Goal: Find specific fact: Find contact information

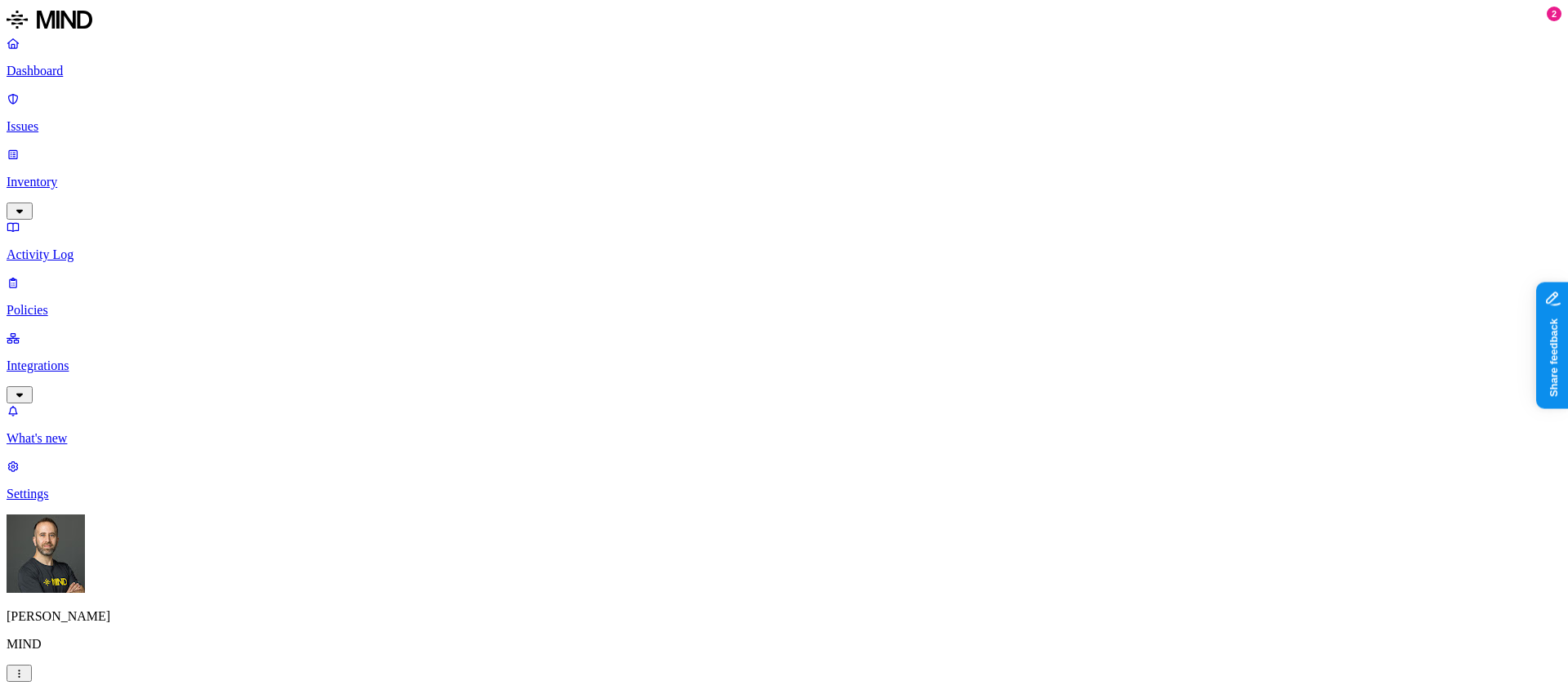
click at [158, 666] on html "Dashboard Issues Inventory Activity Log Policies Integrations What's new 2 Sett…" at bounding box center [784, 506] width 1568 height 1013
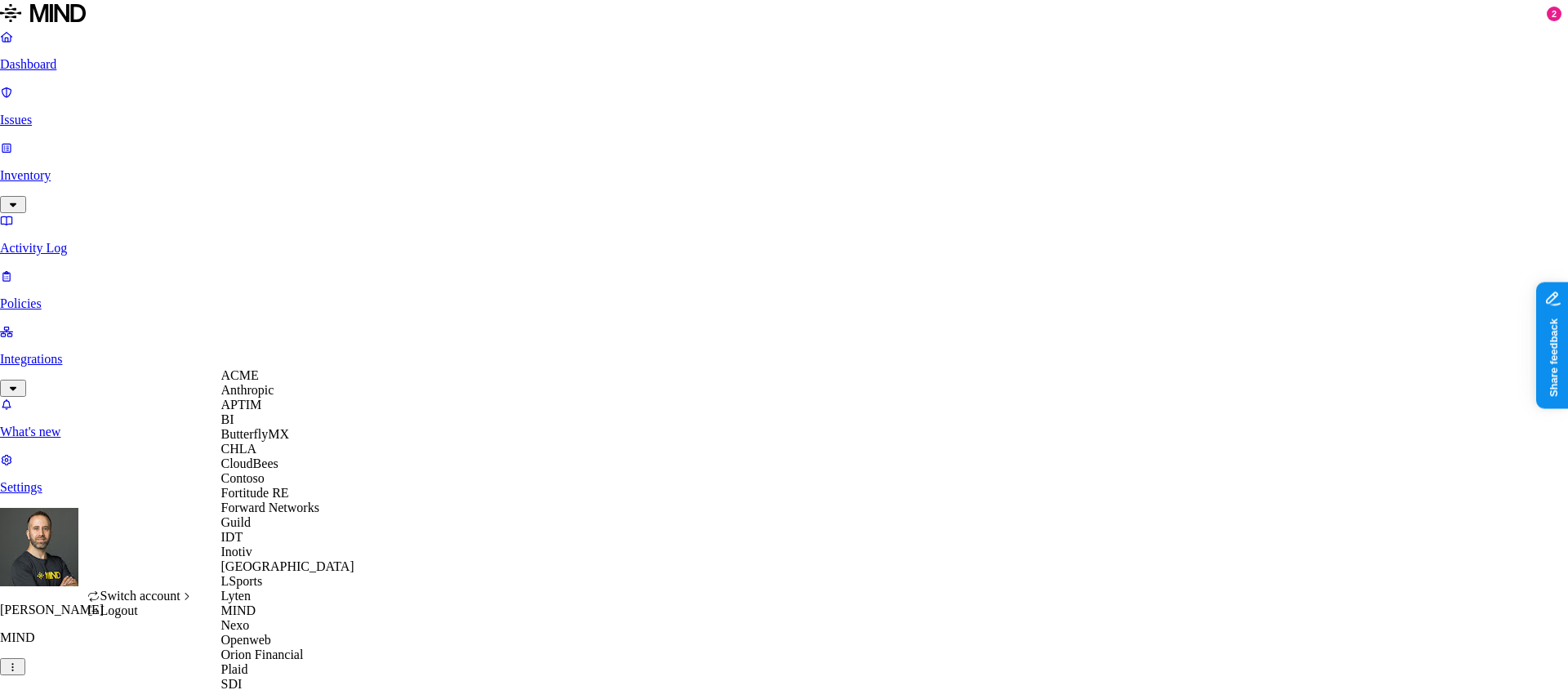
scroll to position [532, 0]
click at [267, 633] on span "Openweb" at bounding box center [246, 639] width 50 height 14
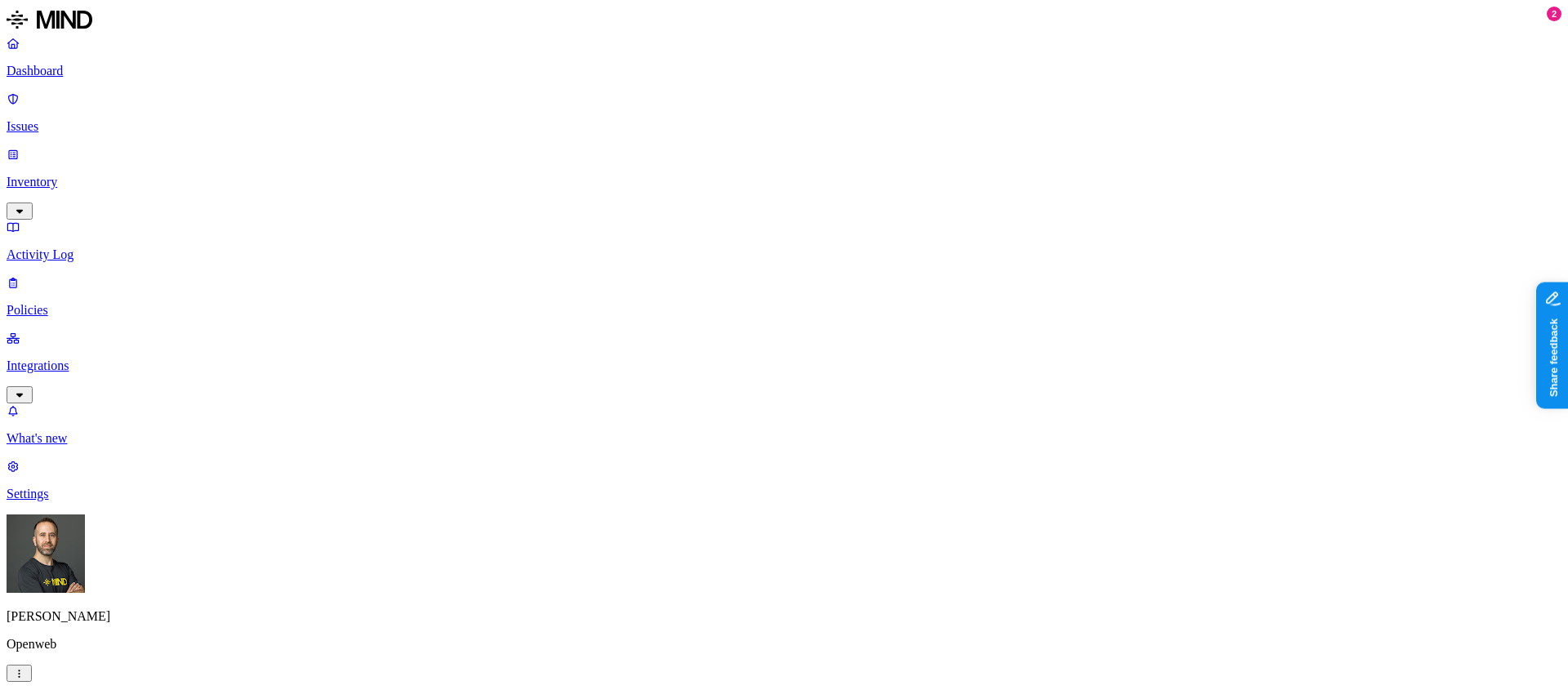
click at [53, 174] on p "Inventory" at bounding box center [784, 182] width 1555 height 15
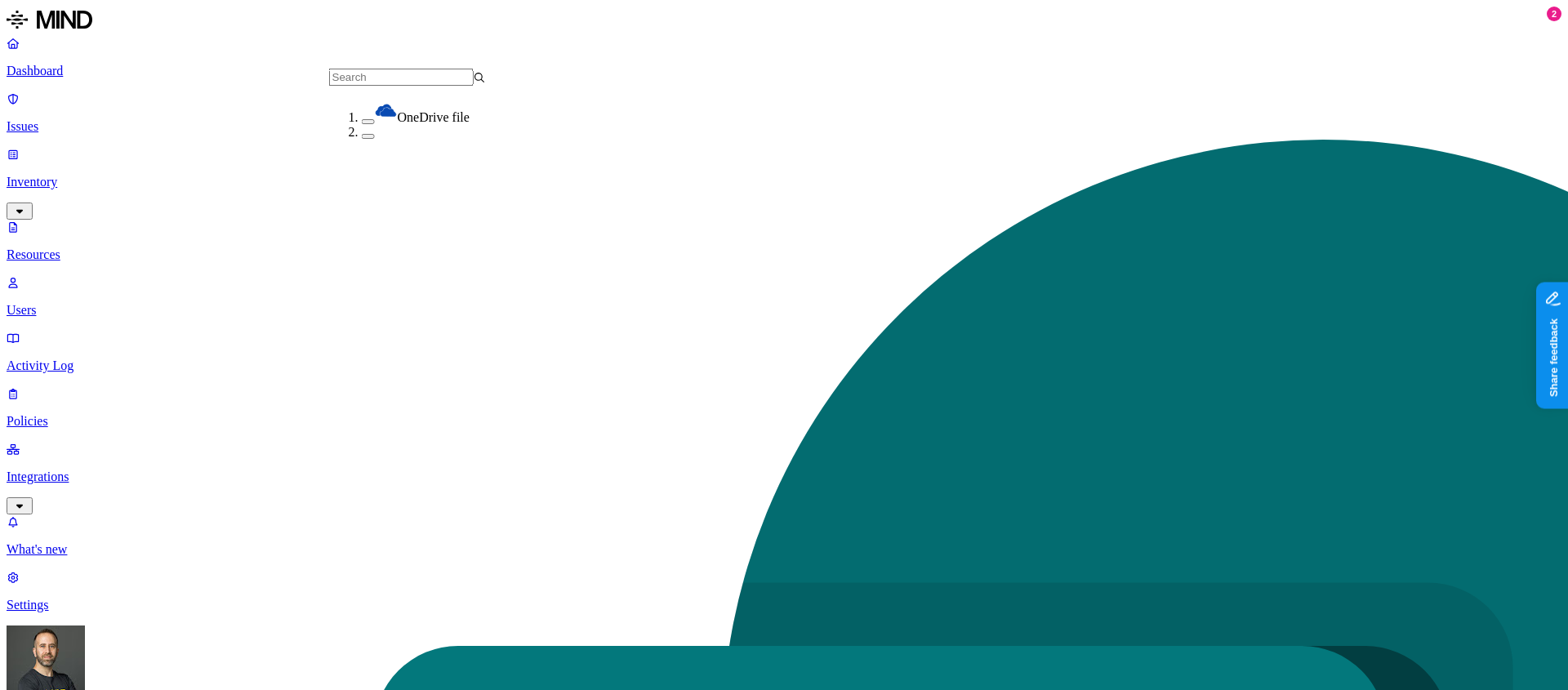
scroll to position [247, 0]
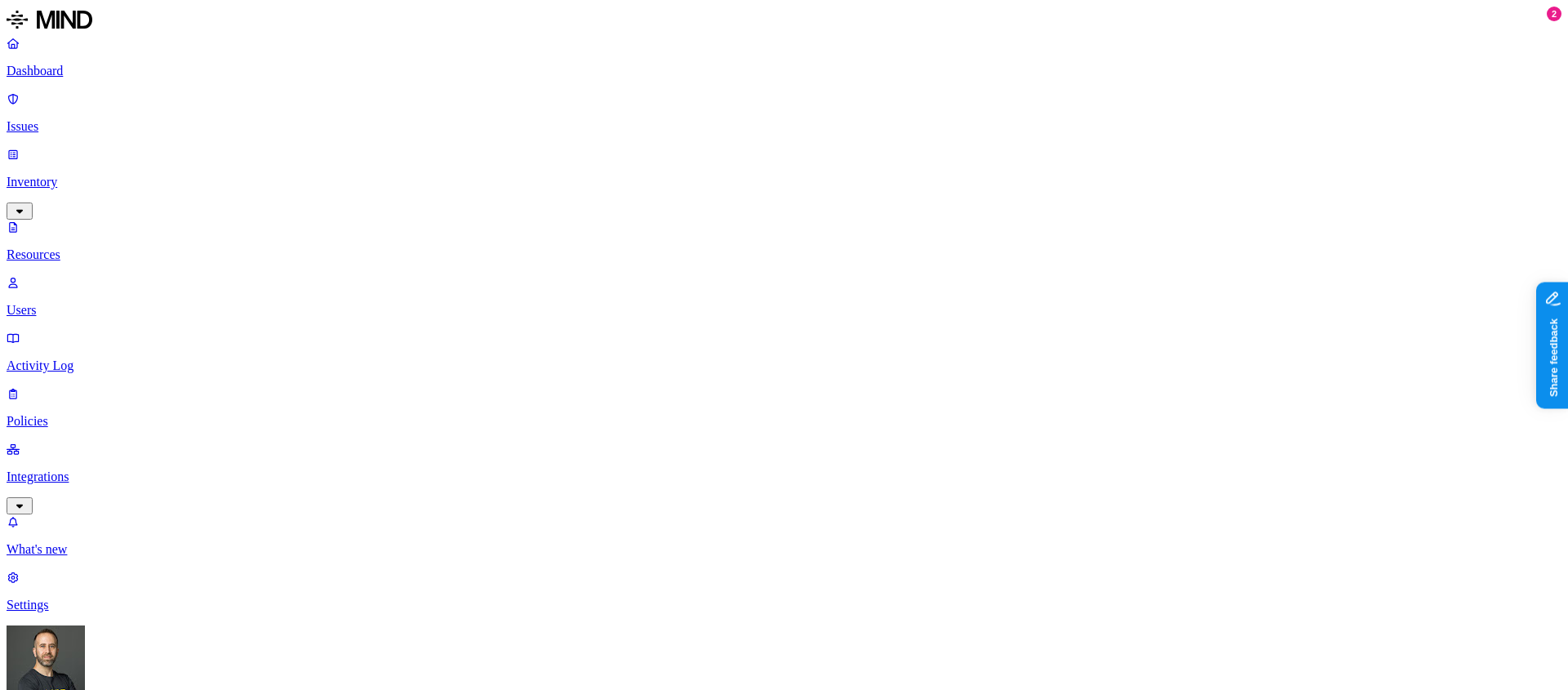
click at [629, 90] on button "button" at bounding box center [636, 92] width 13 height 5
click at [629, 168] on button "button" at bounding box center [636, 170] width 13 height 5
click at [629, 217] on button "button" at bounding box center [636, 219] width 13 height 5
click at [629, 265] on button "button" at bounding box center [636, 267] width 13 height 5
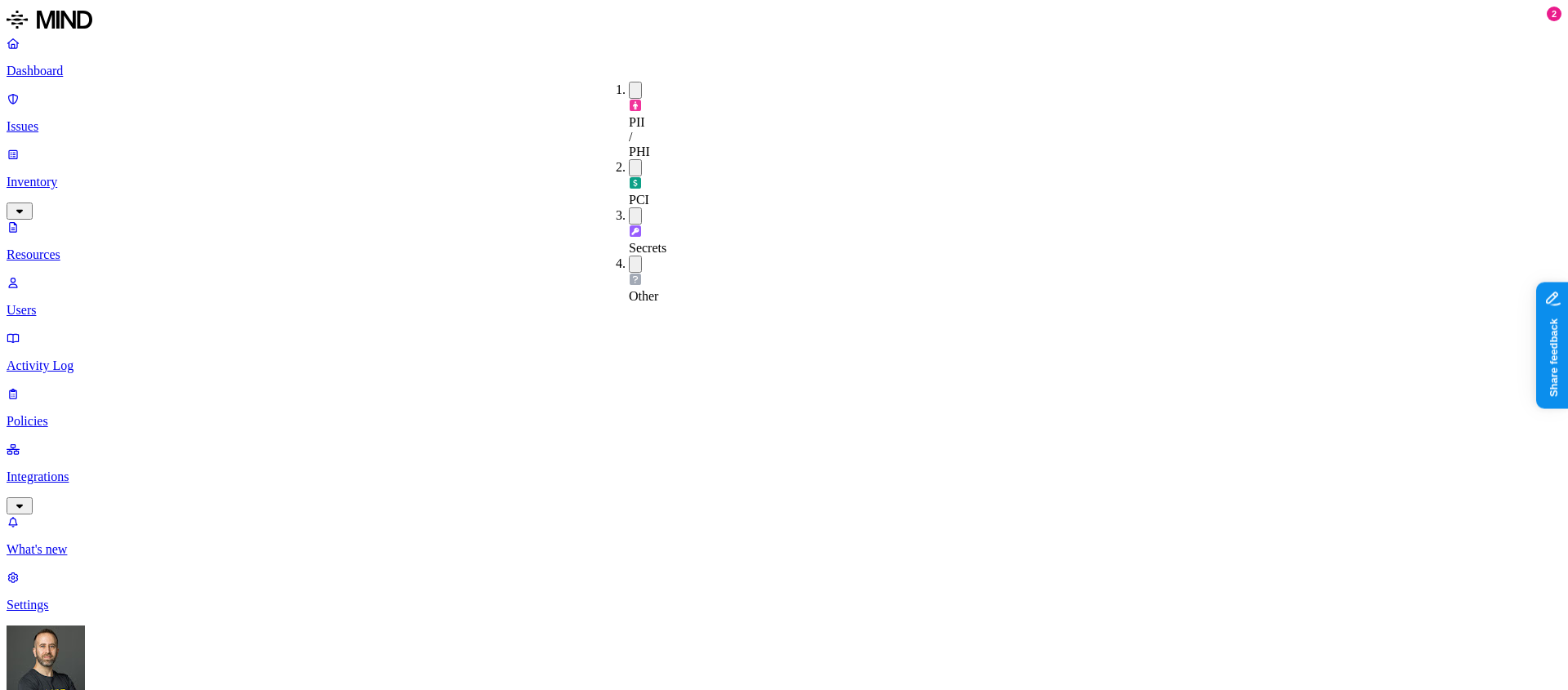
click at [119, 65] on p "Dashboard" at bounding box center [784, 71] width 1555 height 15
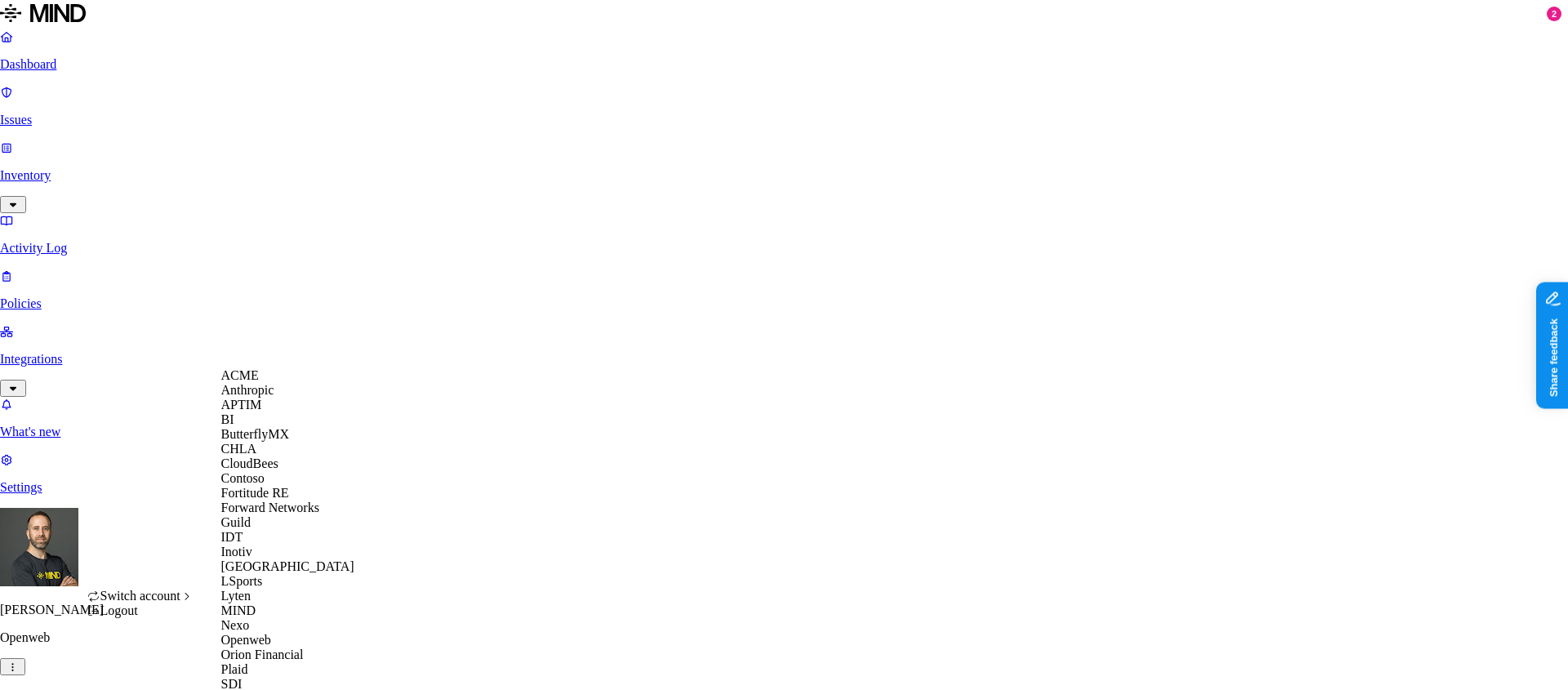
click at [267, 470] on span "CloudBees" at bounding box center [250, 463] width 57 height 14
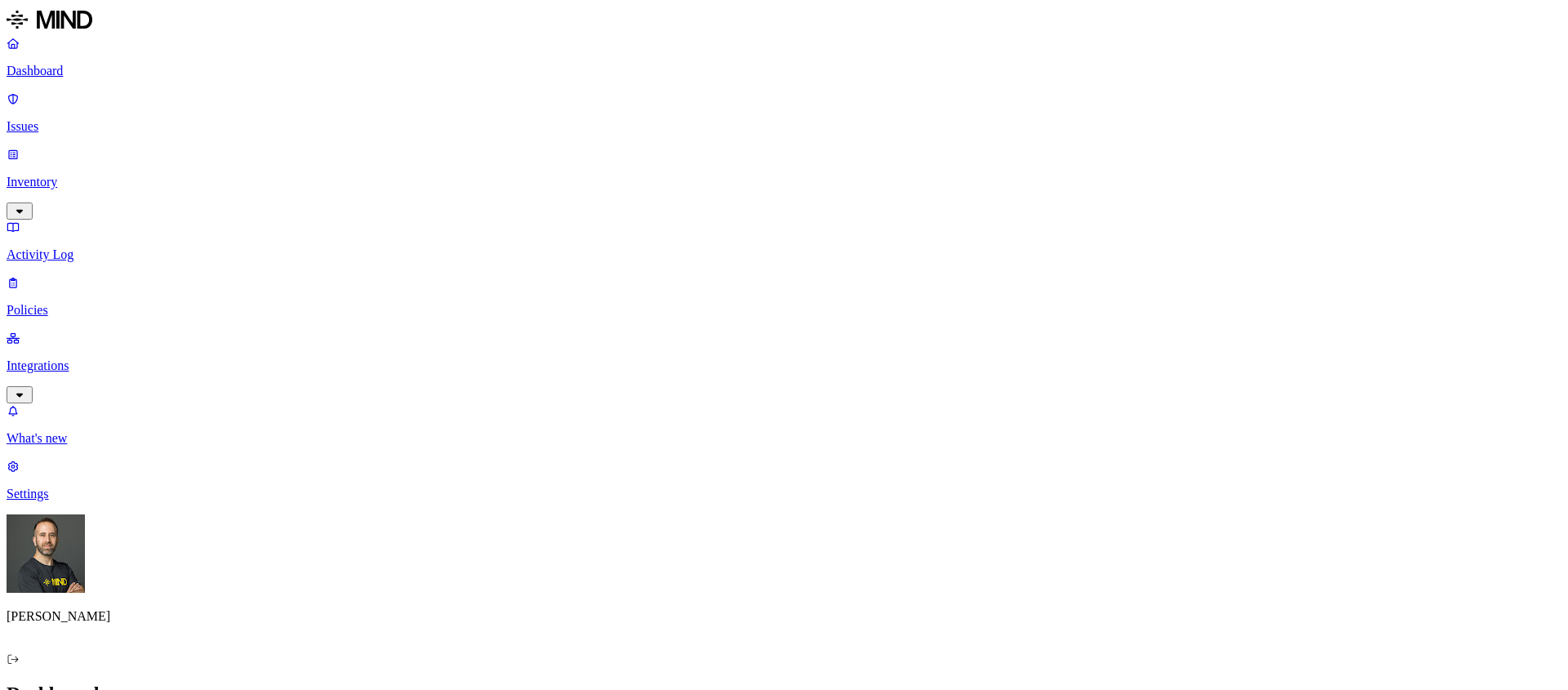
click at [66, 174] on p "Inventory" at bounding box center [784, 182] width 1555 height 15
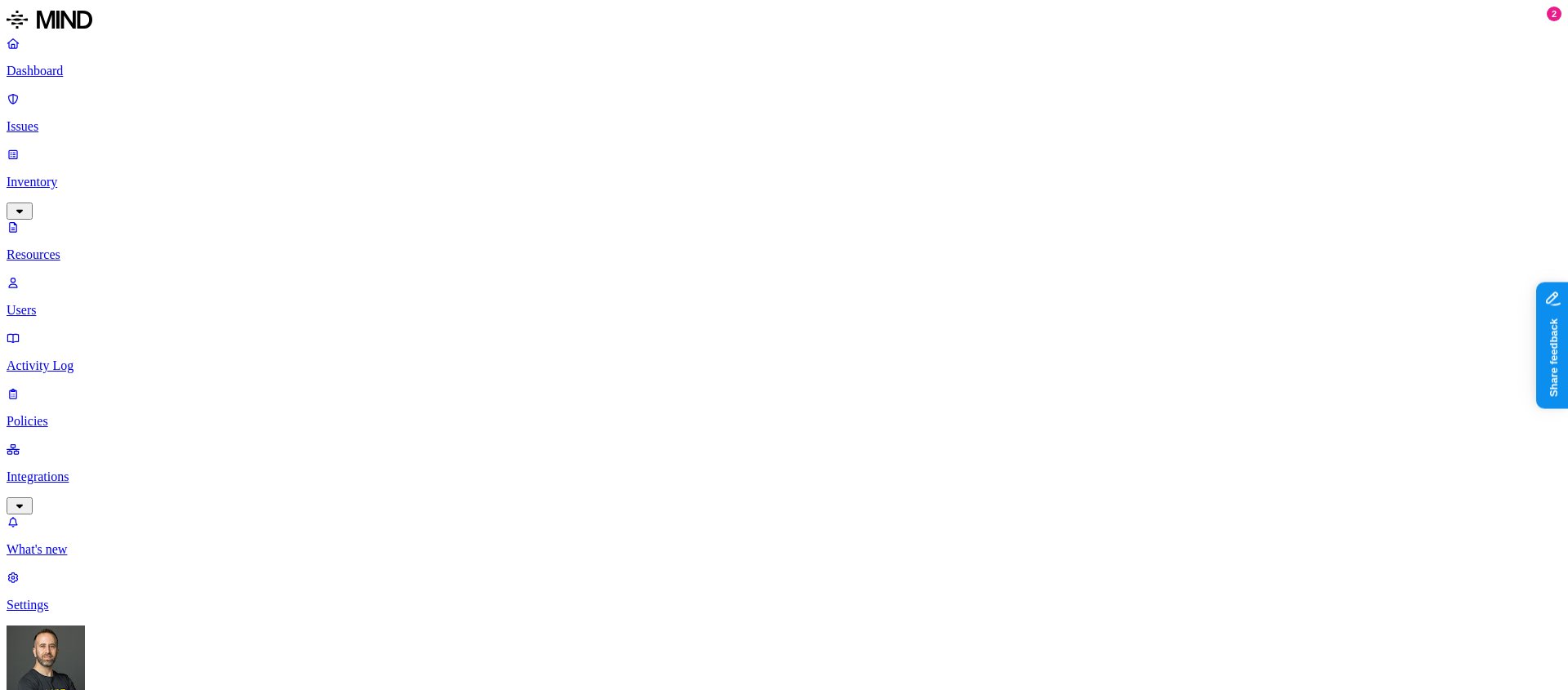
click at [81, 303] on p "Users" at bounding box center [784, 310] width 1555 height 15
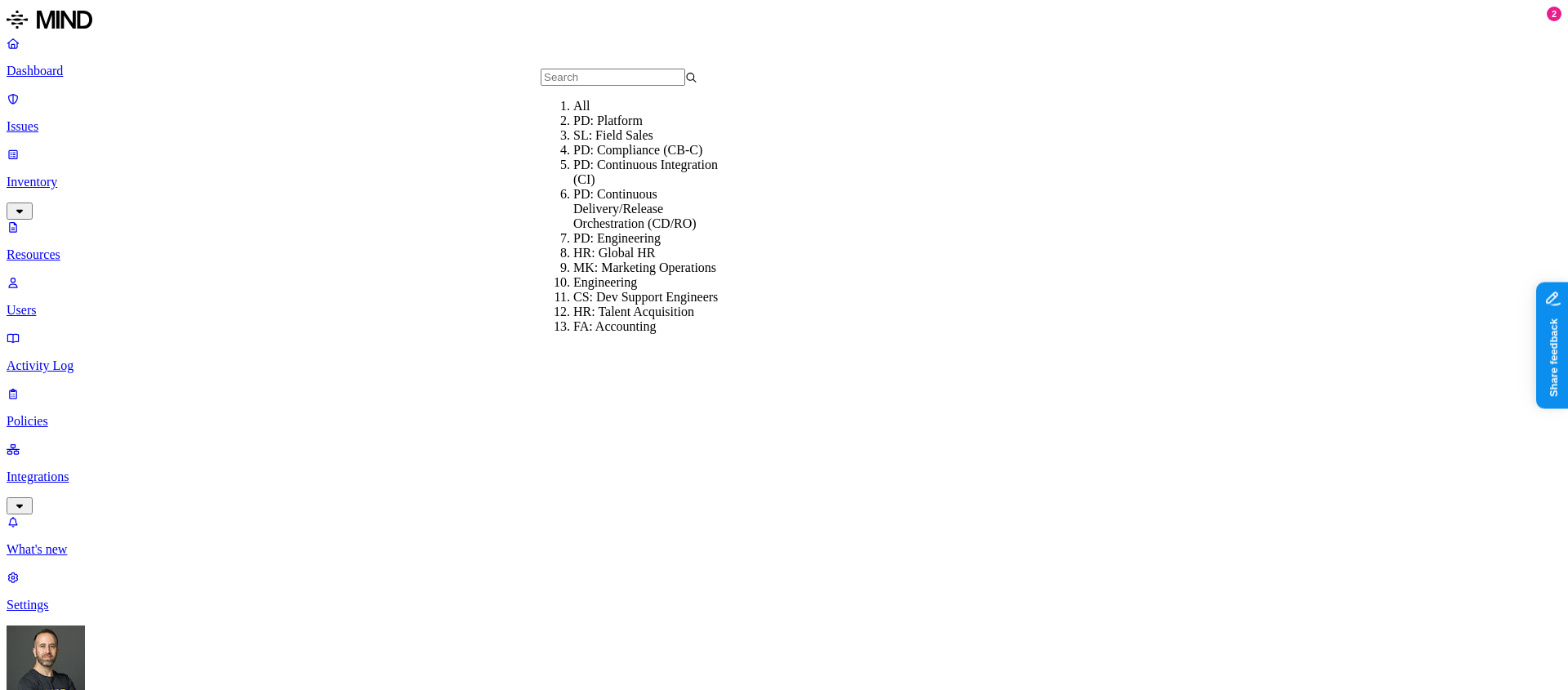
click at [652, 128] on div "PD: Platform" at bounding box center [652, 121] width 157 height 15
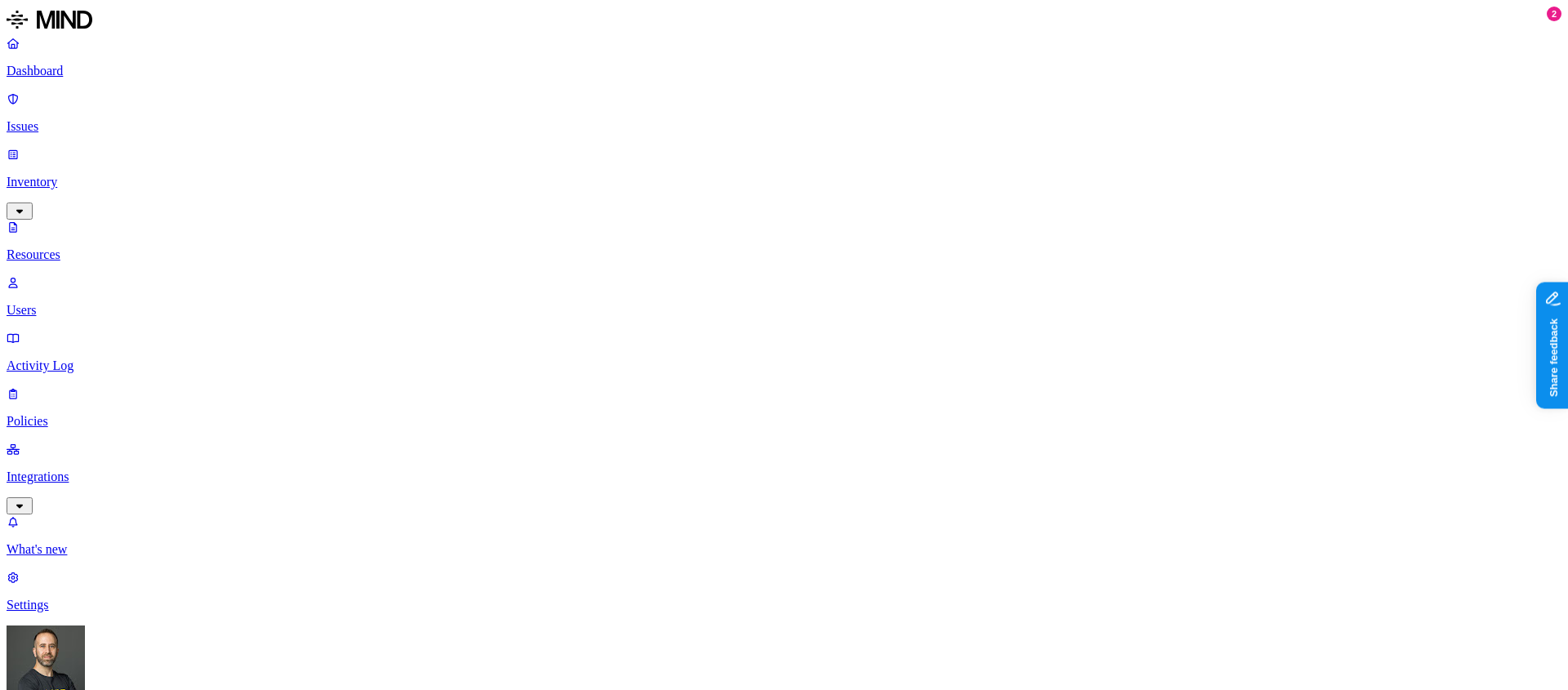
type input "shae"
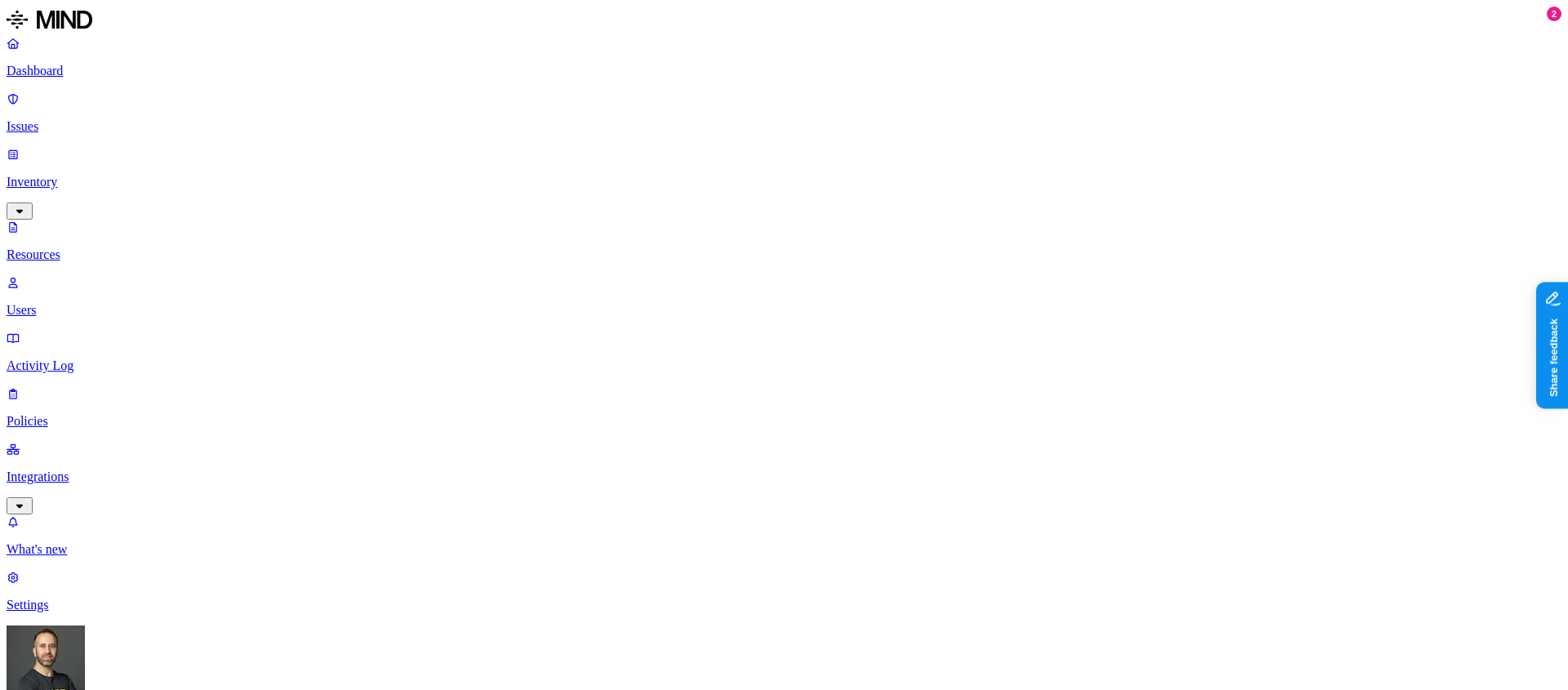
scroll to position [448, 0]
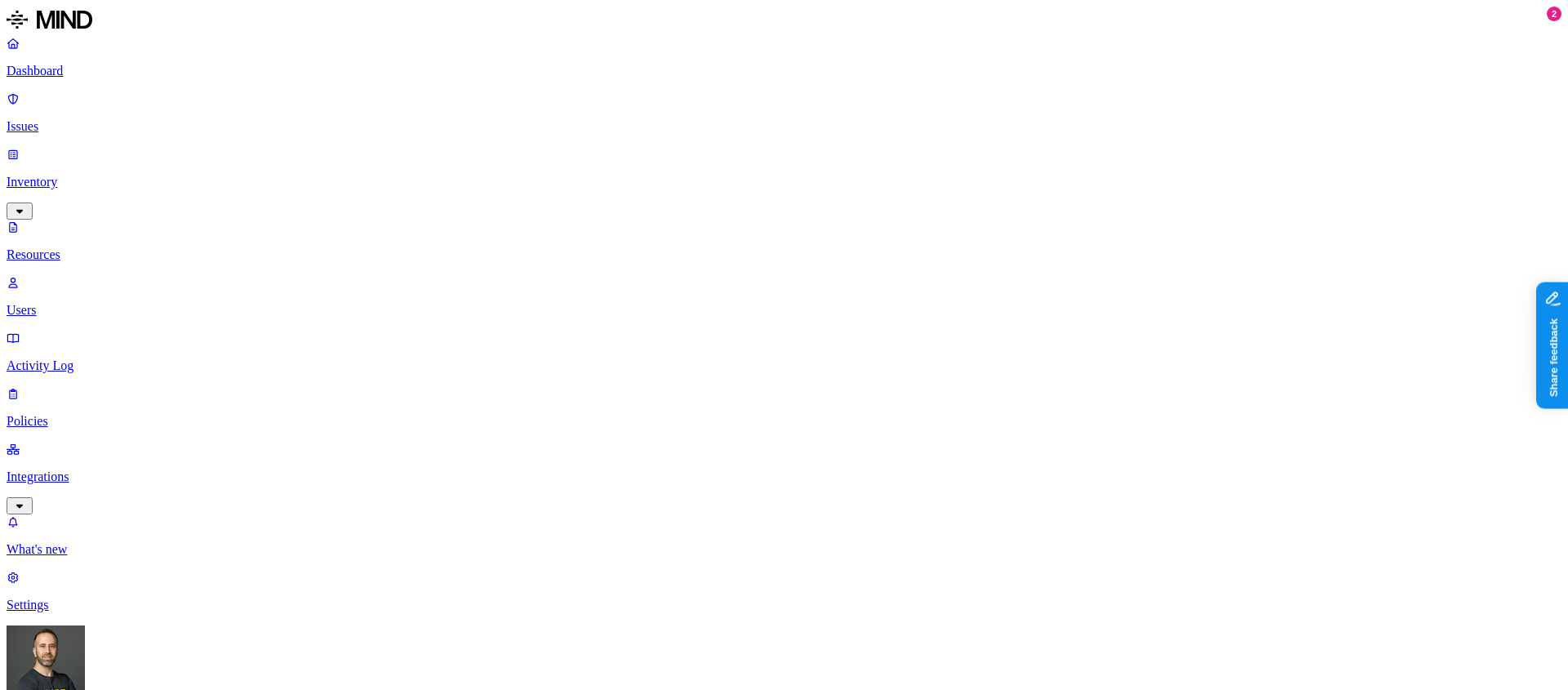
copy h3 "mkhan@cloudbees.com"
copy h3 "mhenderson@cloudbees.com"
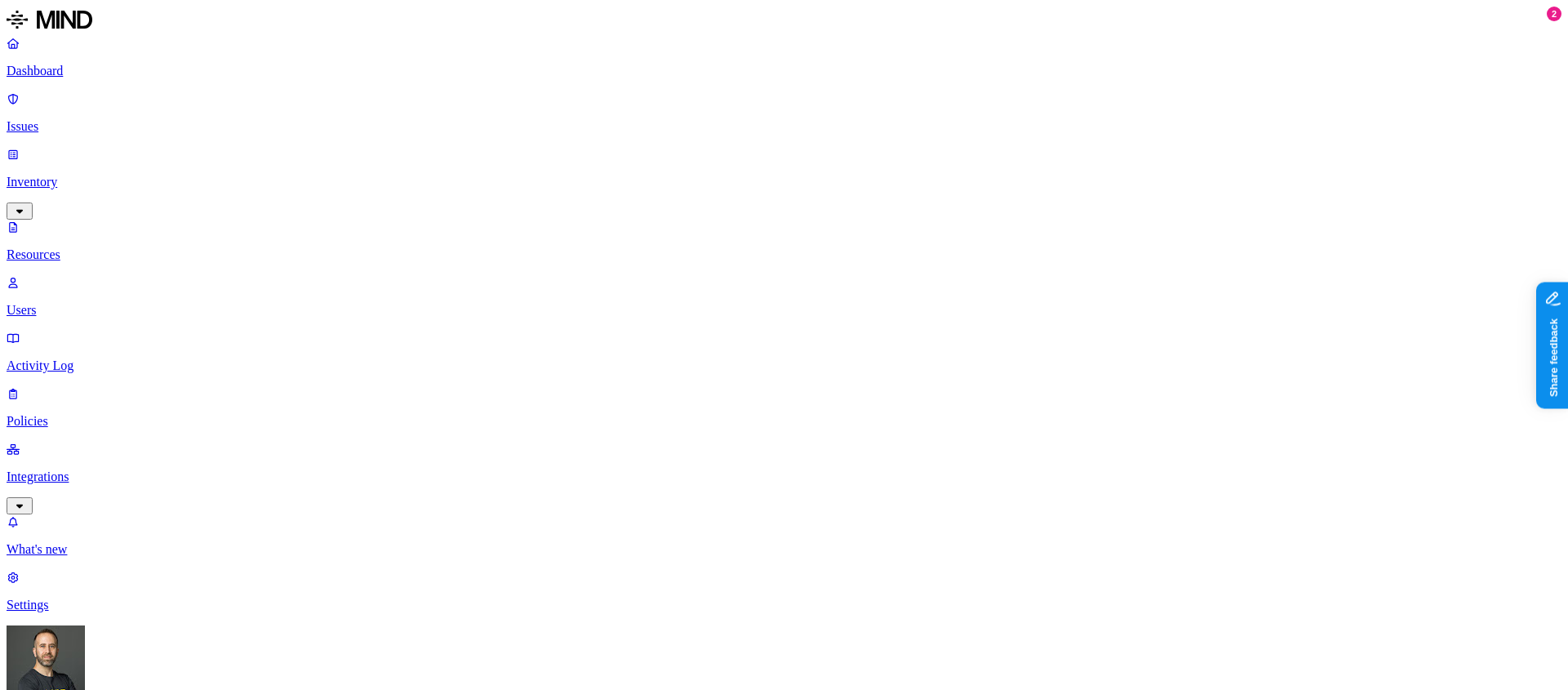
copy h3 "lvishwanath@cloudbees.com"
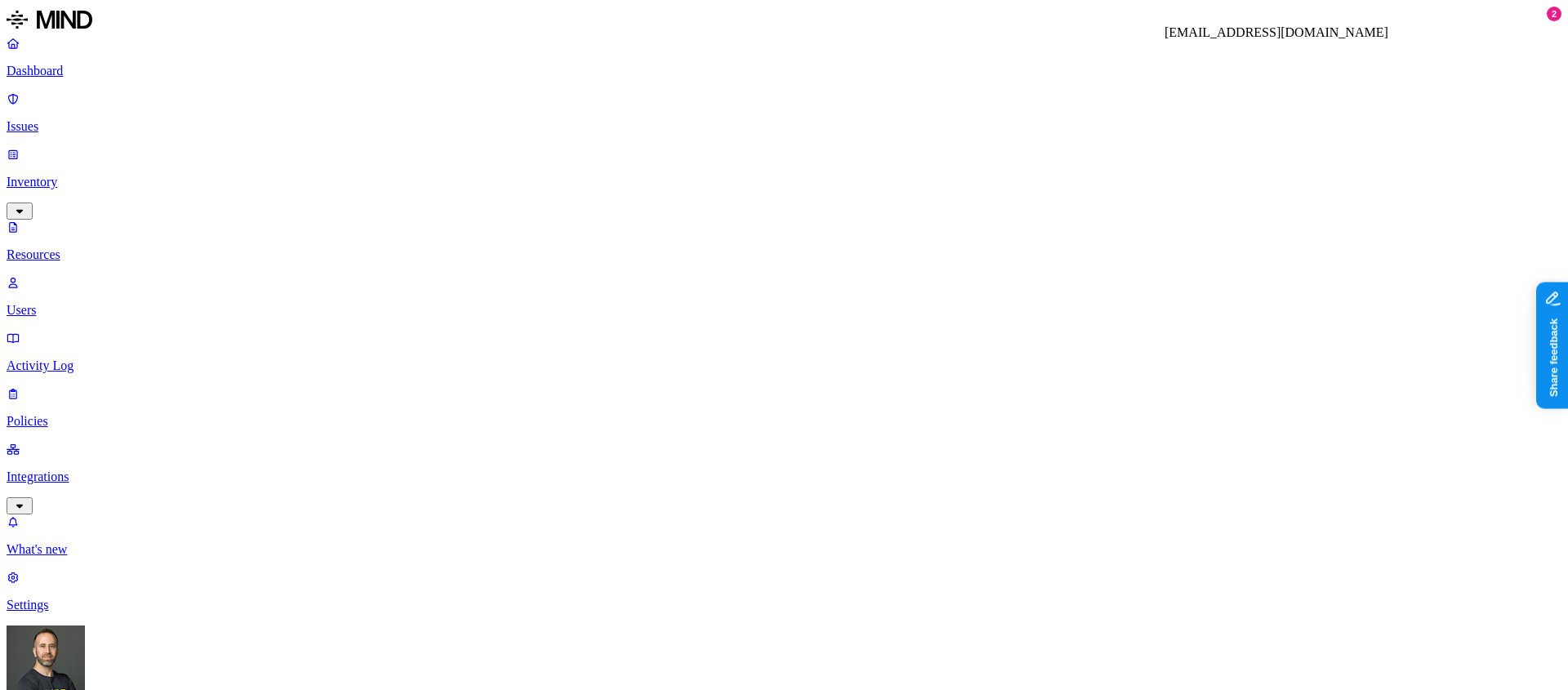
copy h3 "lkermes@cloudbees.com"
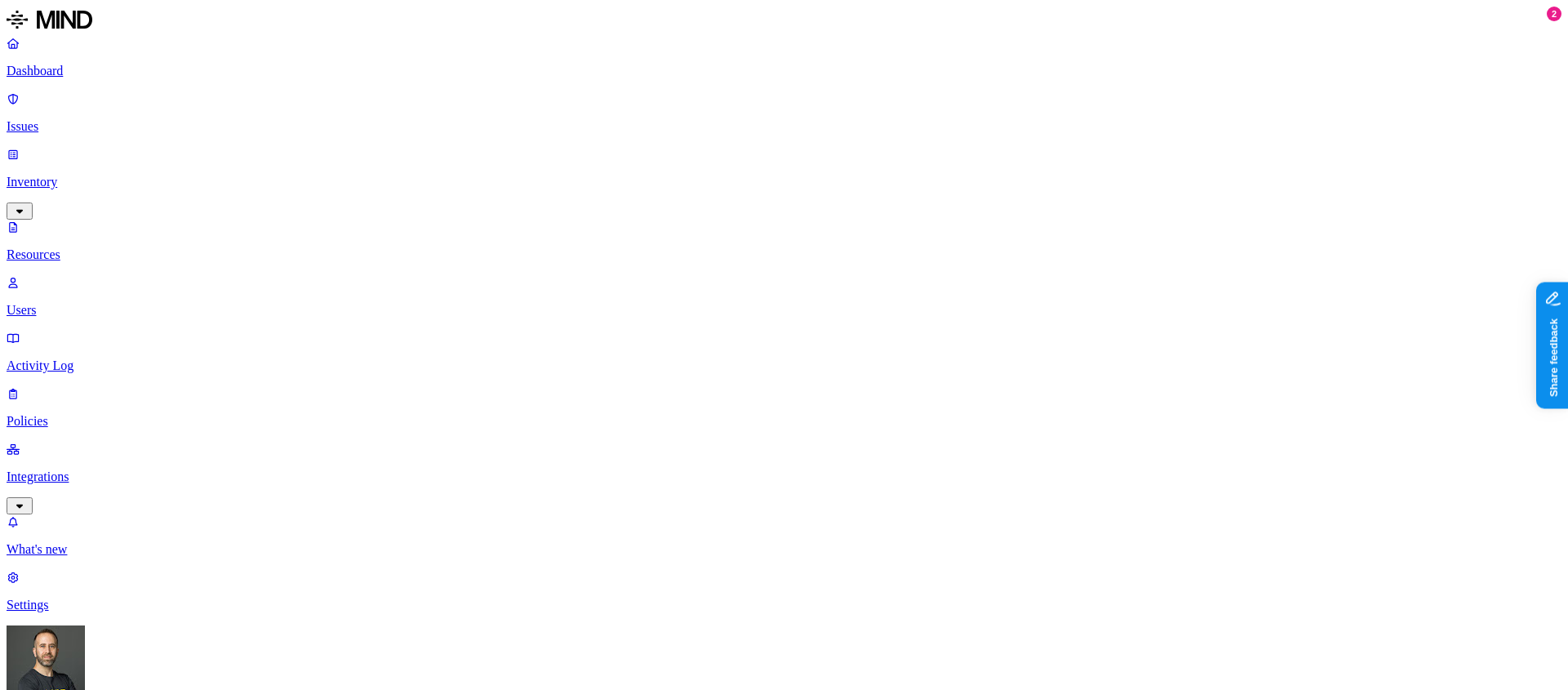
copy h3 "lcadapan@cloudbees.com"
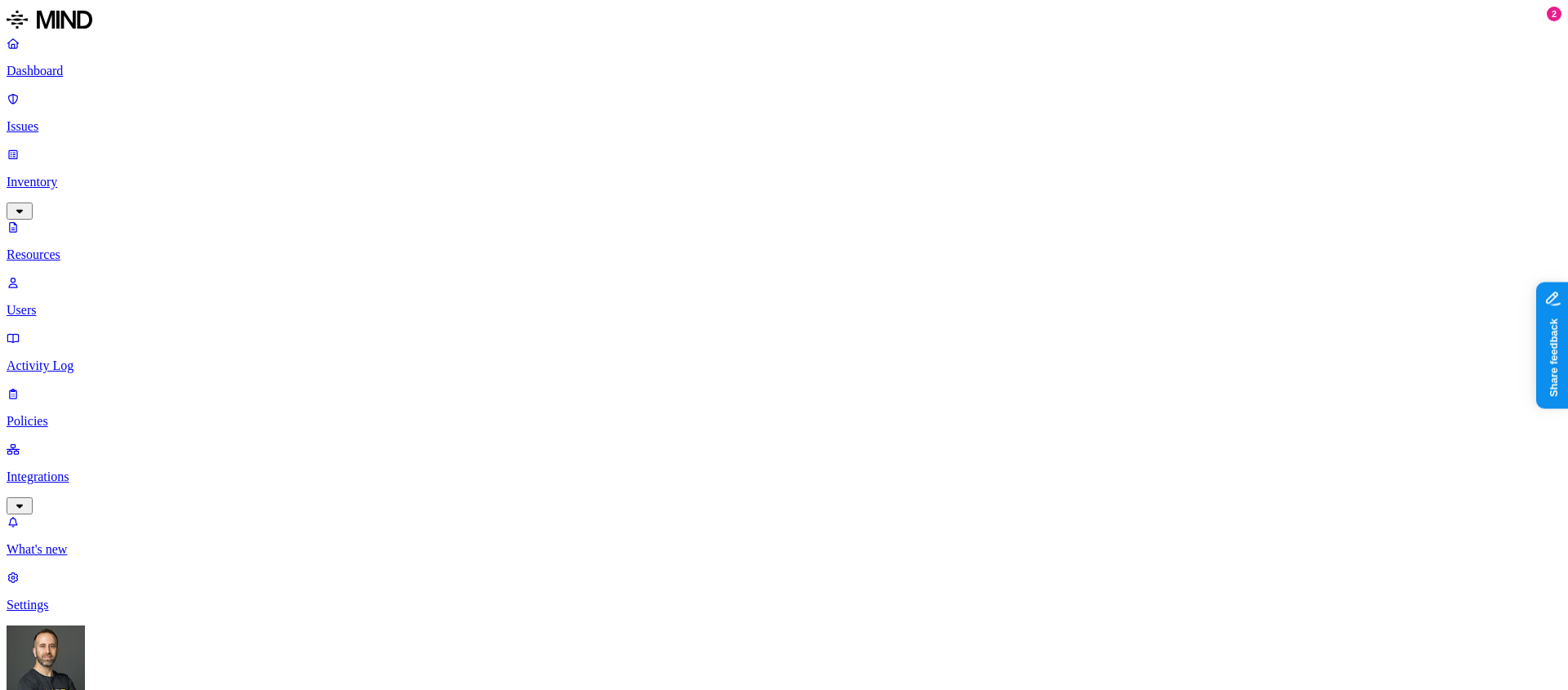
copy h3 "ksaltovets@cloudbees.com"
copy h3 "jthulasidas@cloudbees.com"
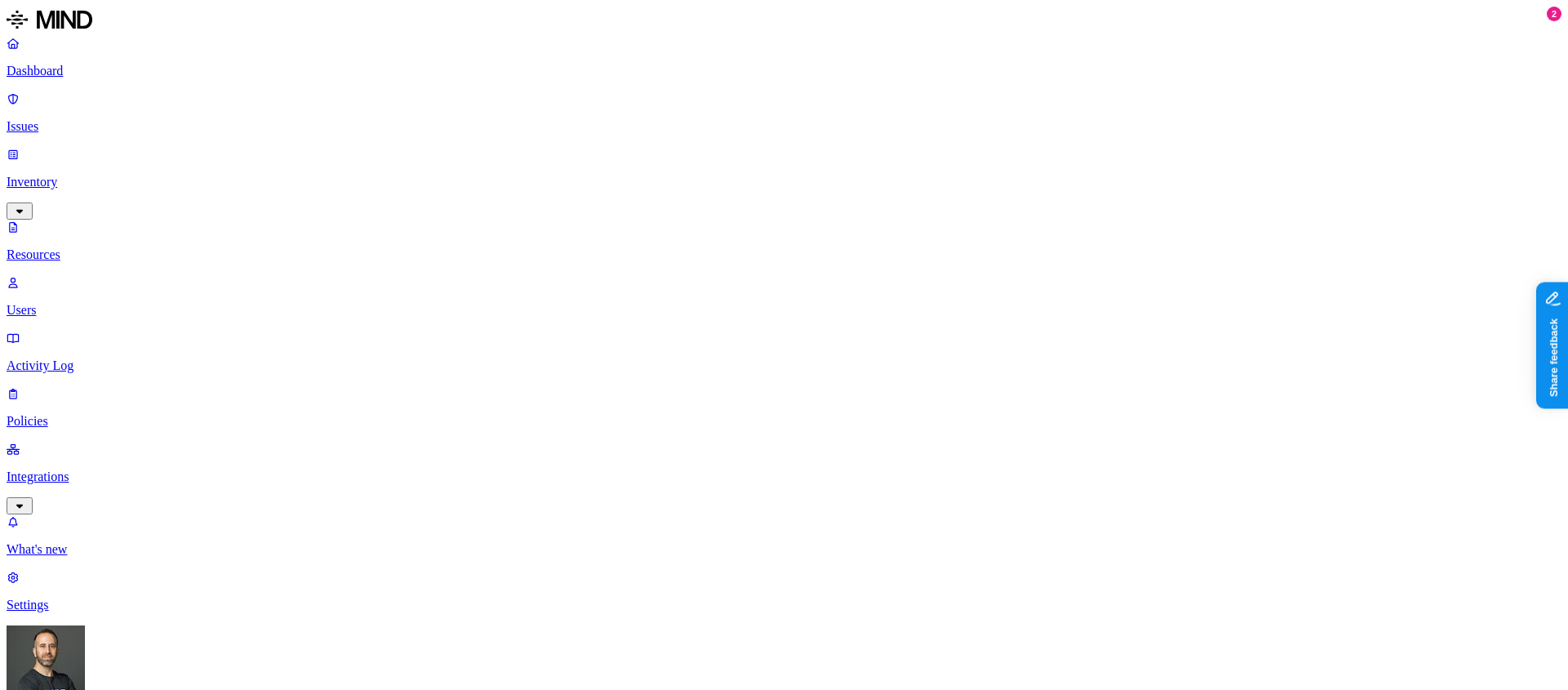
copy h3 "jramirez@cloudbees.com"
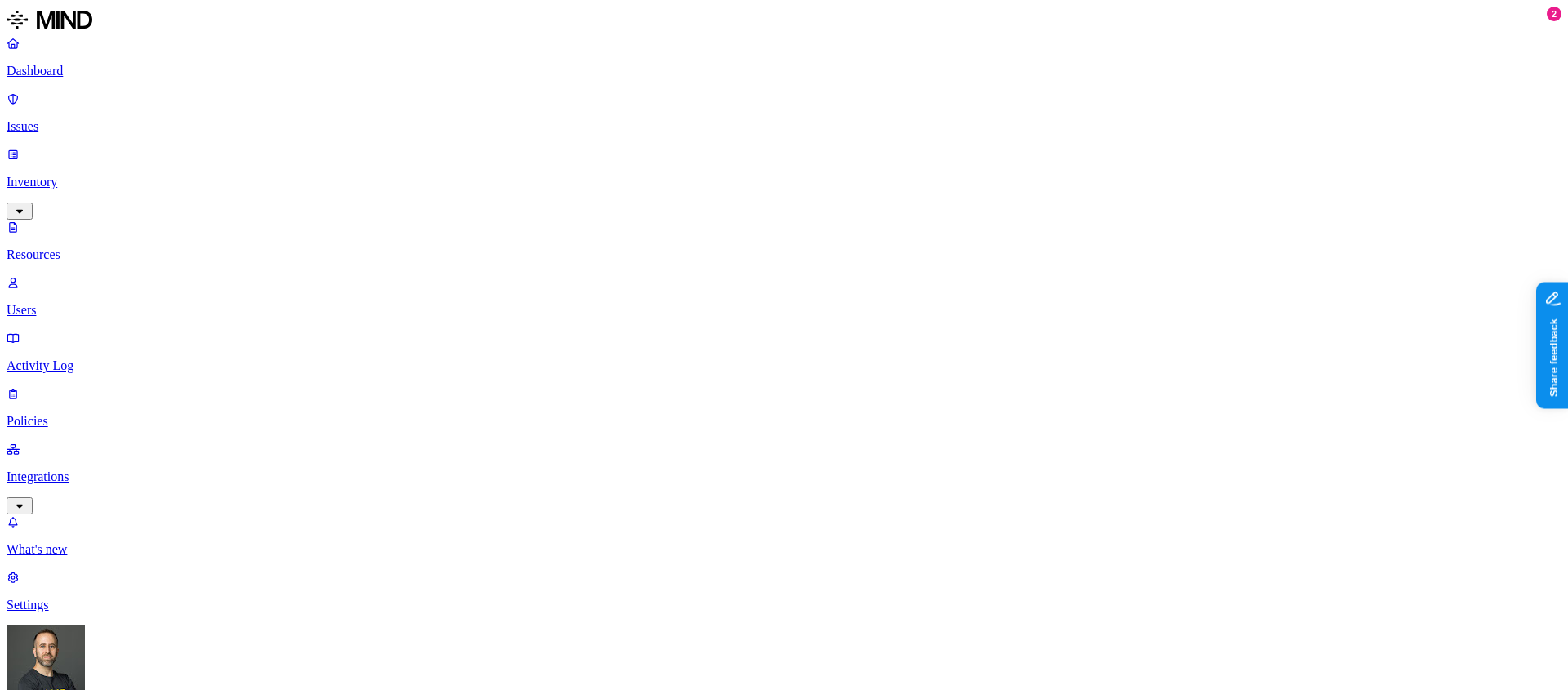
copy h3 "jjayaseelan@cloudbees.com"
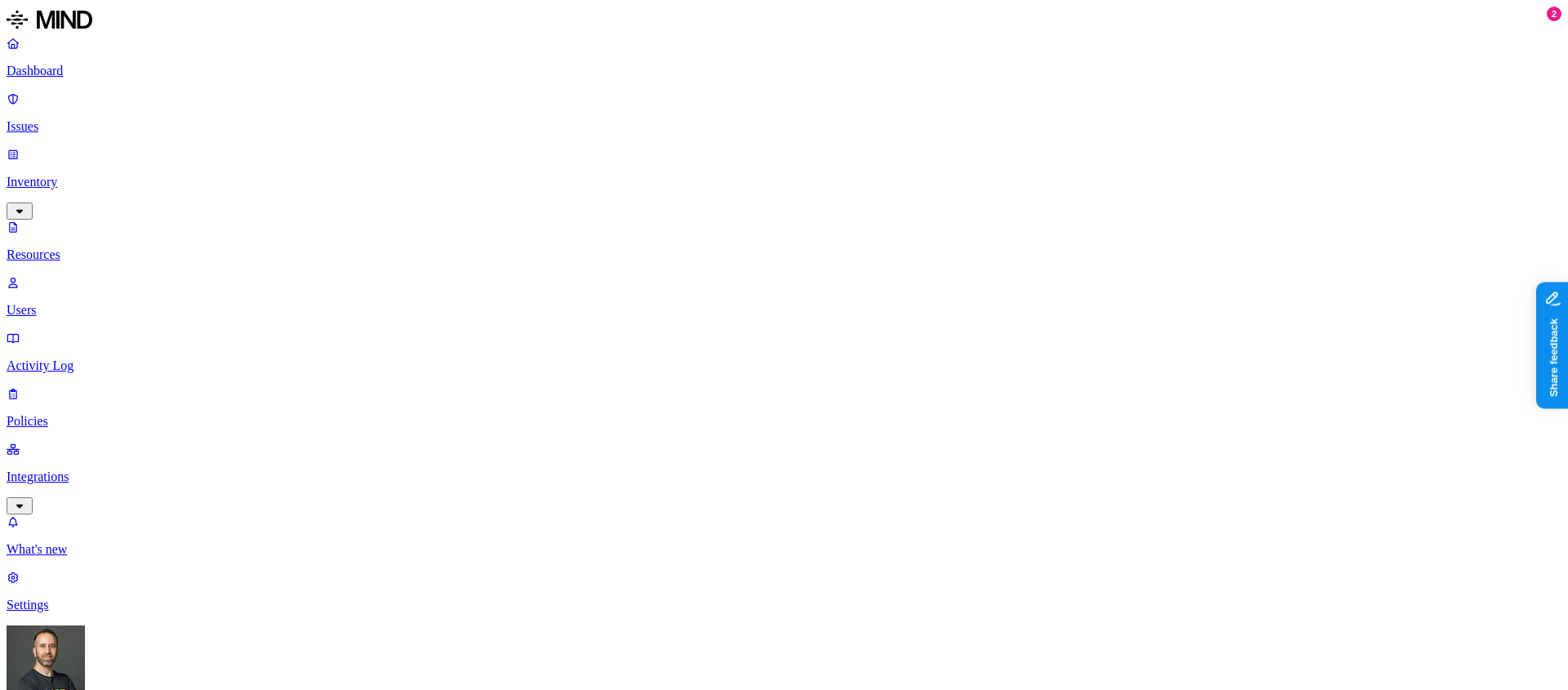
copy h3 "jeoliver@cloudbees.com"
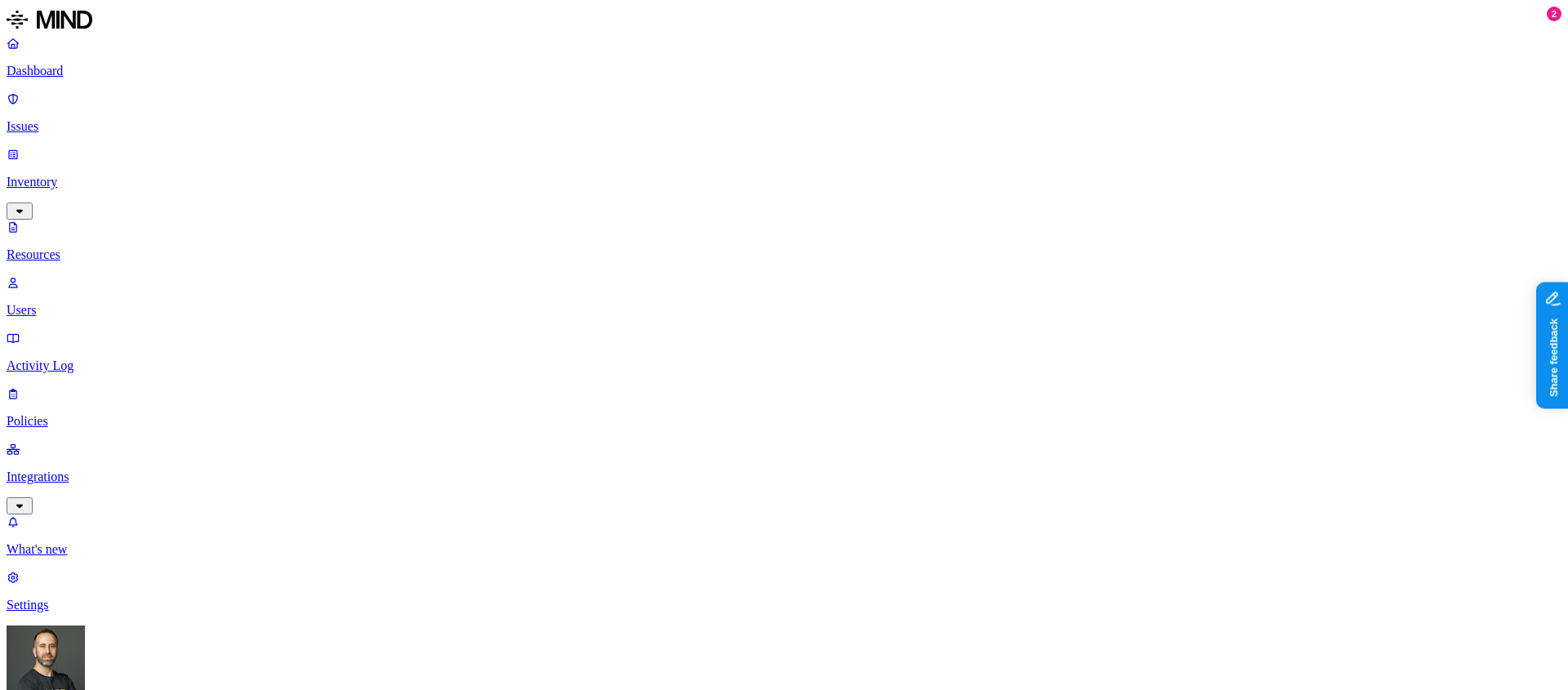
click at [80, 78] on link "Dashboard" at bounding box center [784, 57] width 1555 height 42
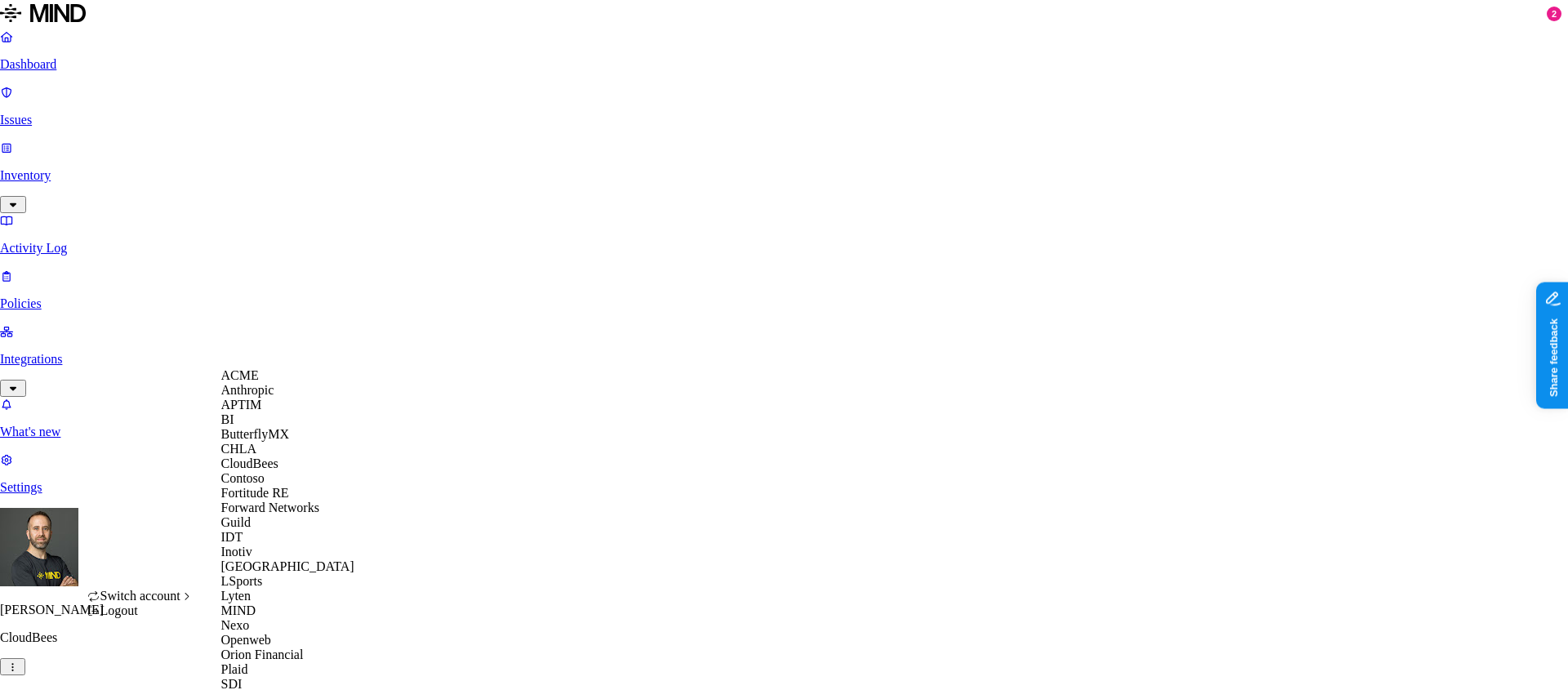
scroll to position [494, 0]
click at [294, 633] on div "Openweb" at bounding box center [301, 640] width 159 height 15
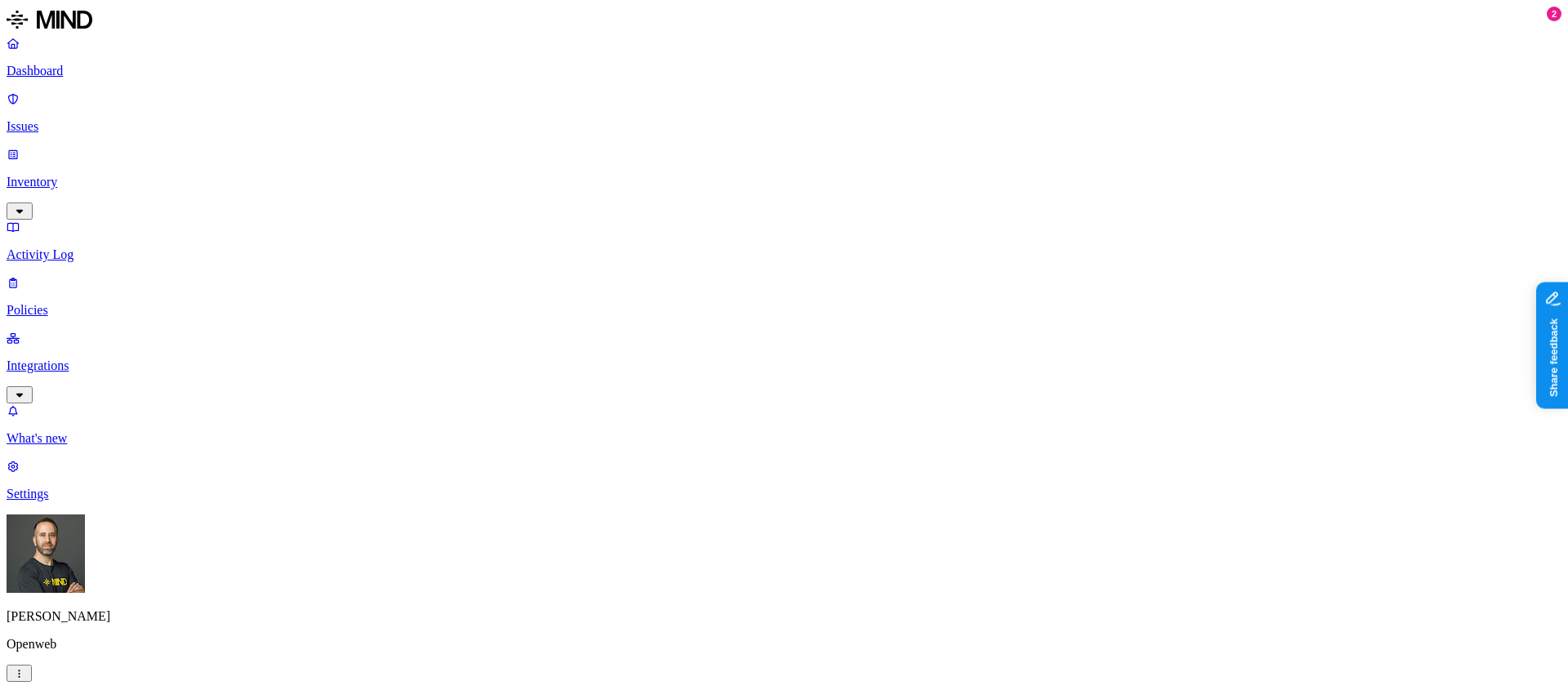
click at [107, 174] on p "Inventory" at bounding box center [784, 182] width 1555 height 15
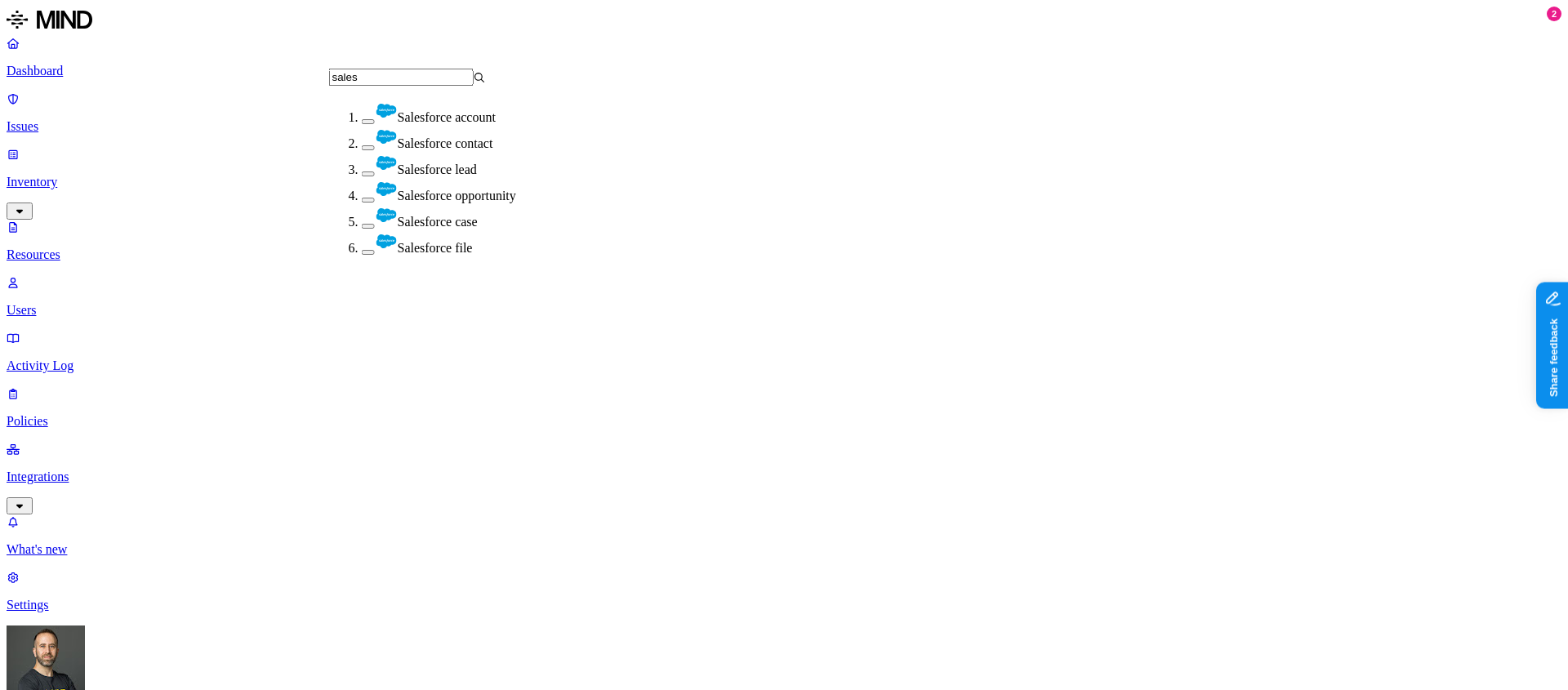
type input "sales"
click at [362, 121] on button "button" at bounding box center [368, 121] width 13 height 5
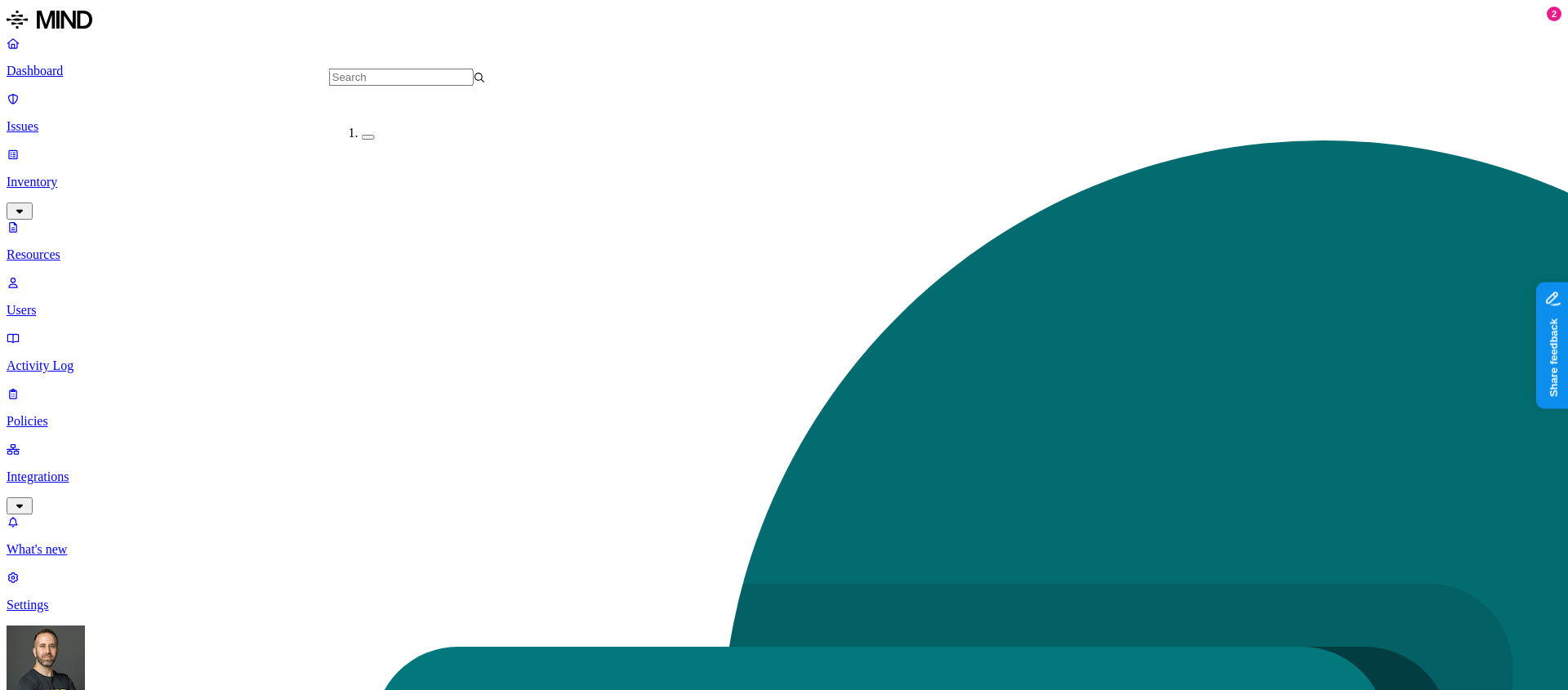
scroll to position [247, 0]
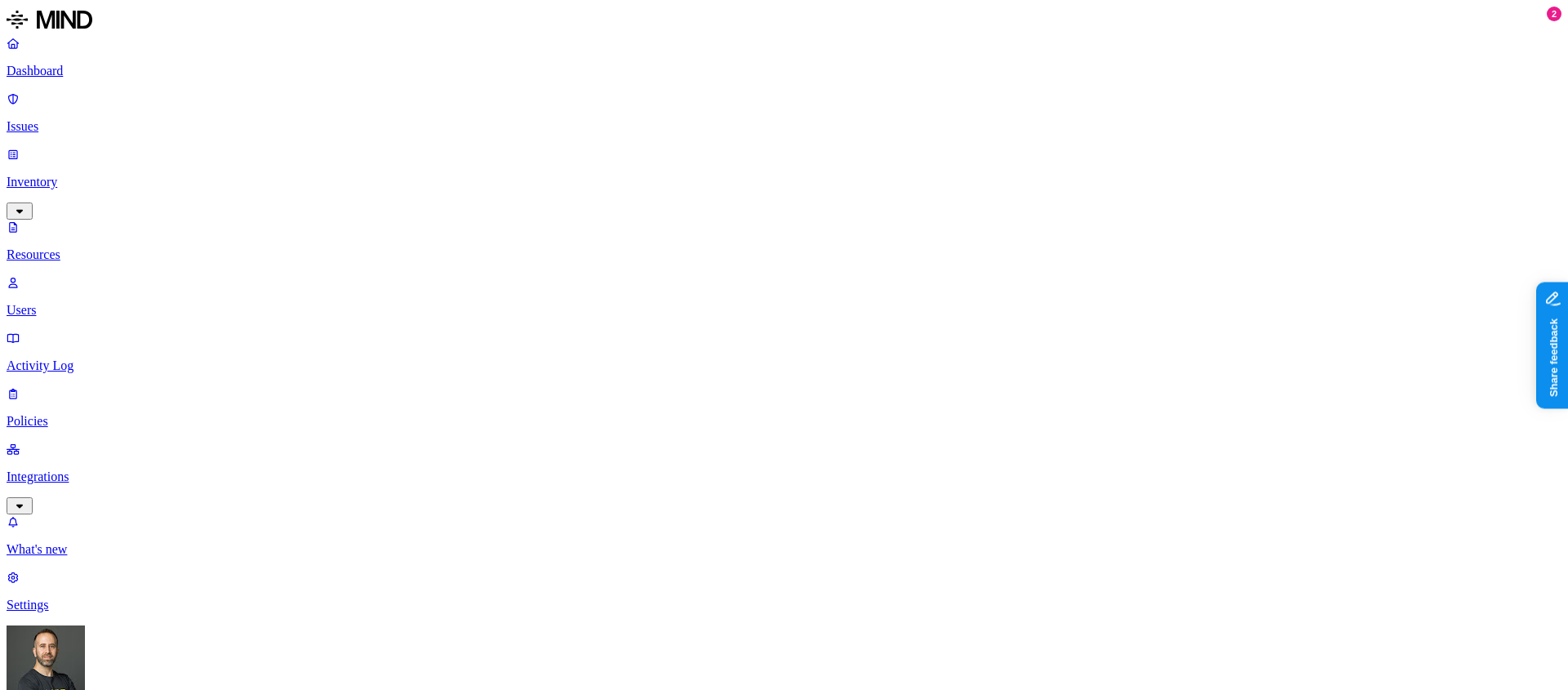
click at [629, 90] on button "button" at bounding box center [636, 92] width 13 height 5
click at [629, 168] on button "button" at bounding box center [636, 170] width 13 height 5
click at [629, 217] on button "button" at bounding box center [636, 219] width 13 height 5
click at [629, 265] on button "button" at bounding box center [636, 267] width 13 height 5
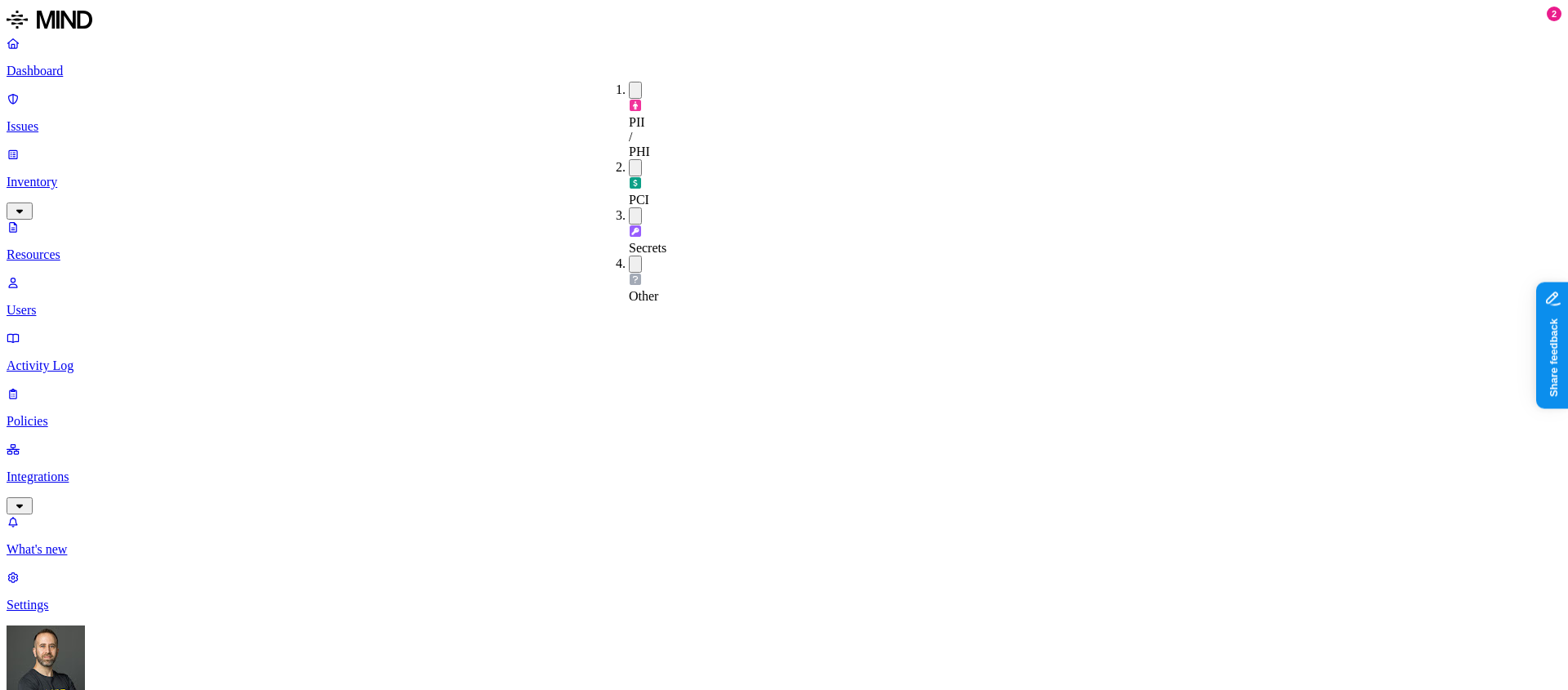
click at [120, 70] on p "Dashboard" at bounding box center [784, 71] width 1555 height 15
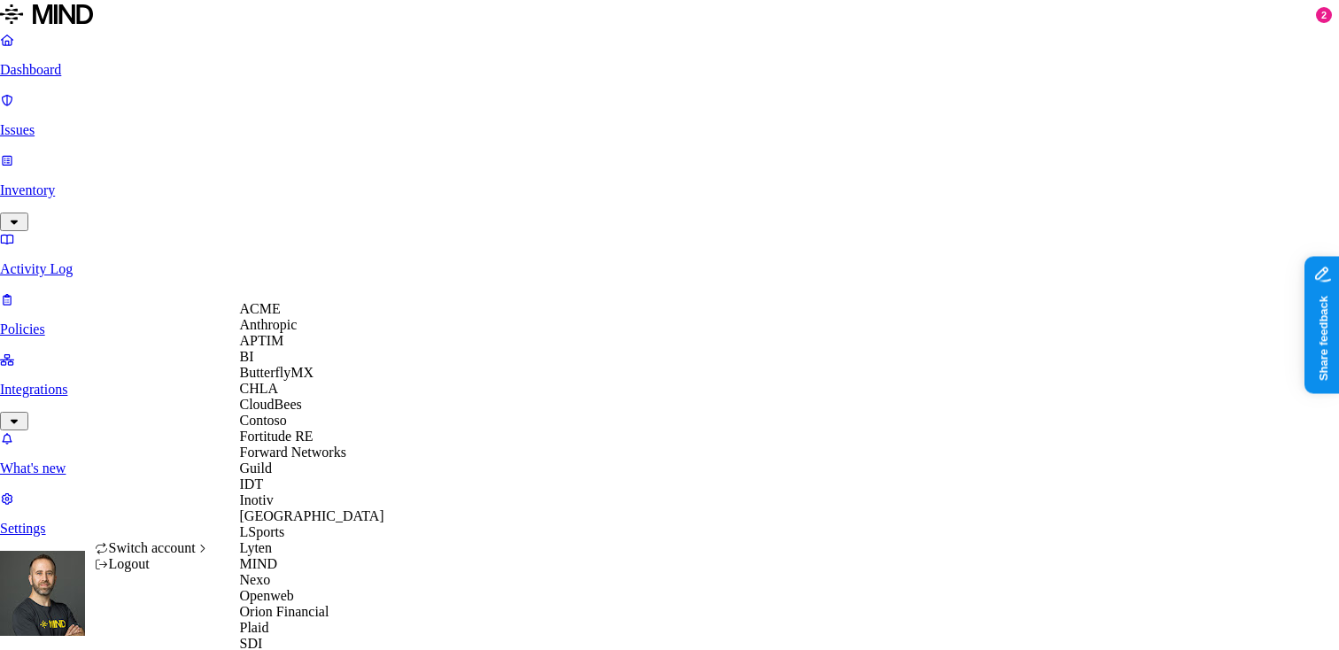
click at [311, 312] on div "ACME" at bounding box center [326, 309] width 172 height 16
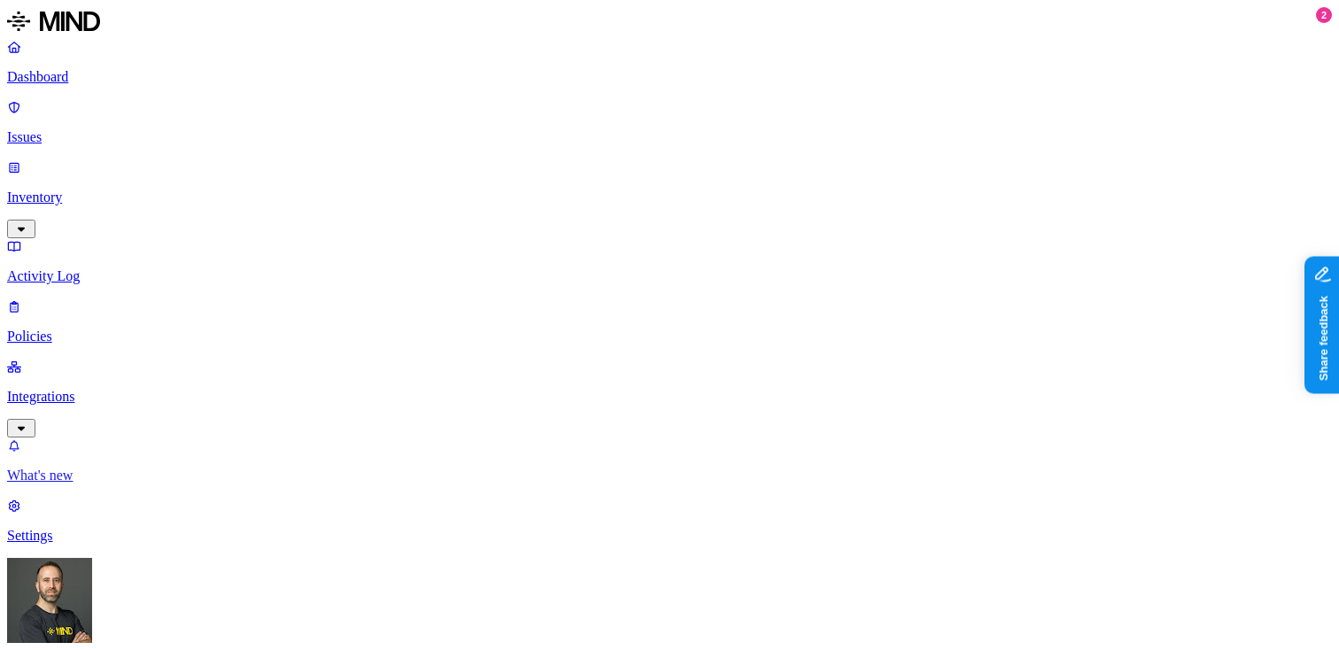
click at [93, 483] on p "What's new" at bounding box center [669, 475] width 1325 height 16
click at [81, 483] on p "What's new" at bounding box center [669, 475] width 1325 height 16
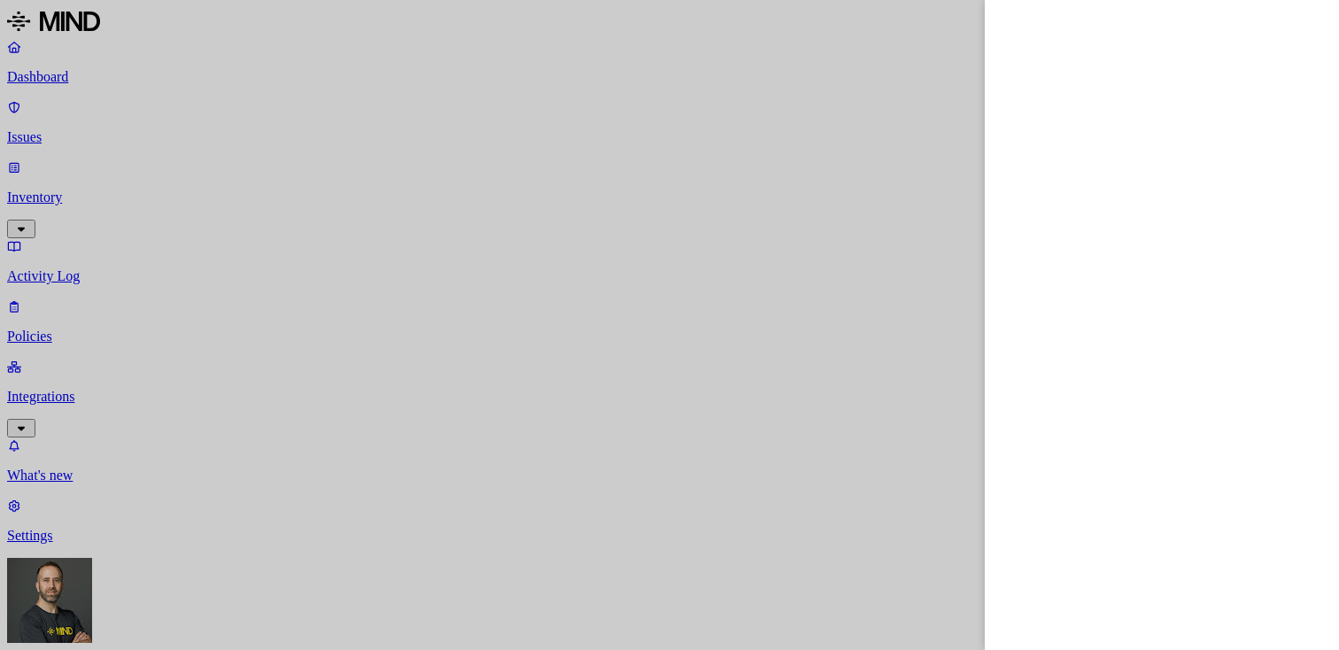
click at [703, 20] on div at bounding box center [669, 325] width 1339 height 650
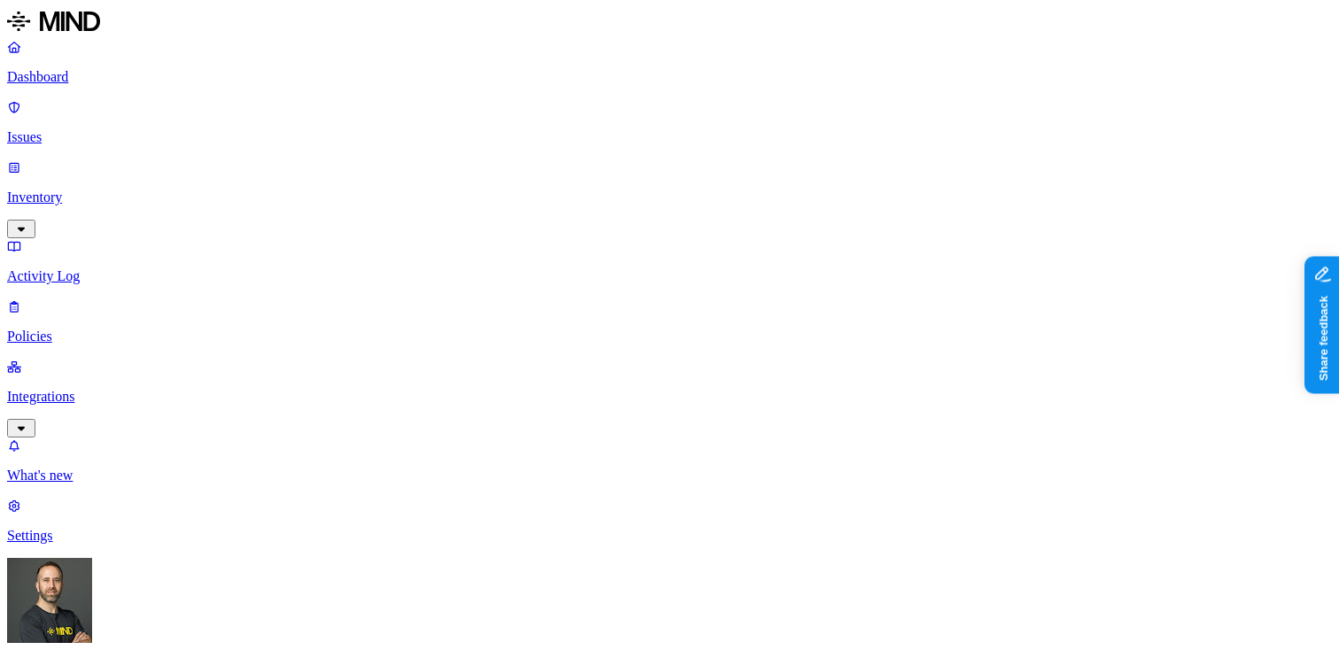
click at [100, 483] on p "What's new" at bounding box center [669, 475] width 1325 height 16
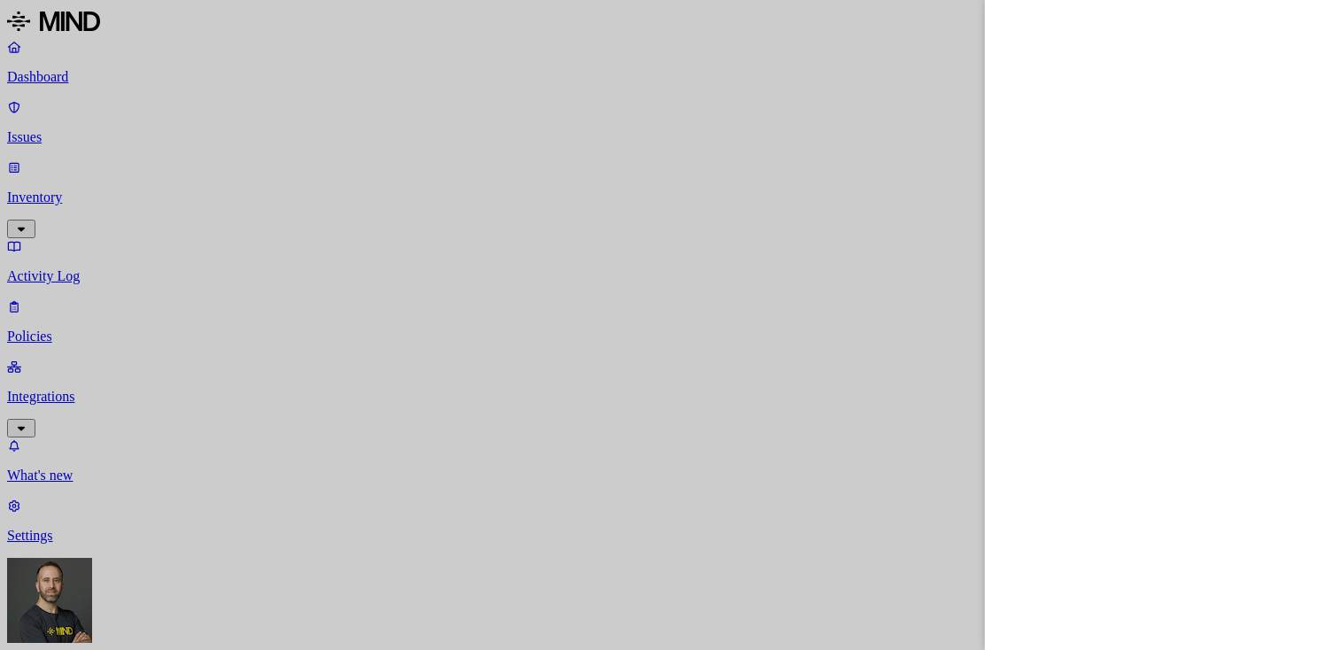
click at [733, 57] on div at bounding box center [669, 325] width 1339 height 650
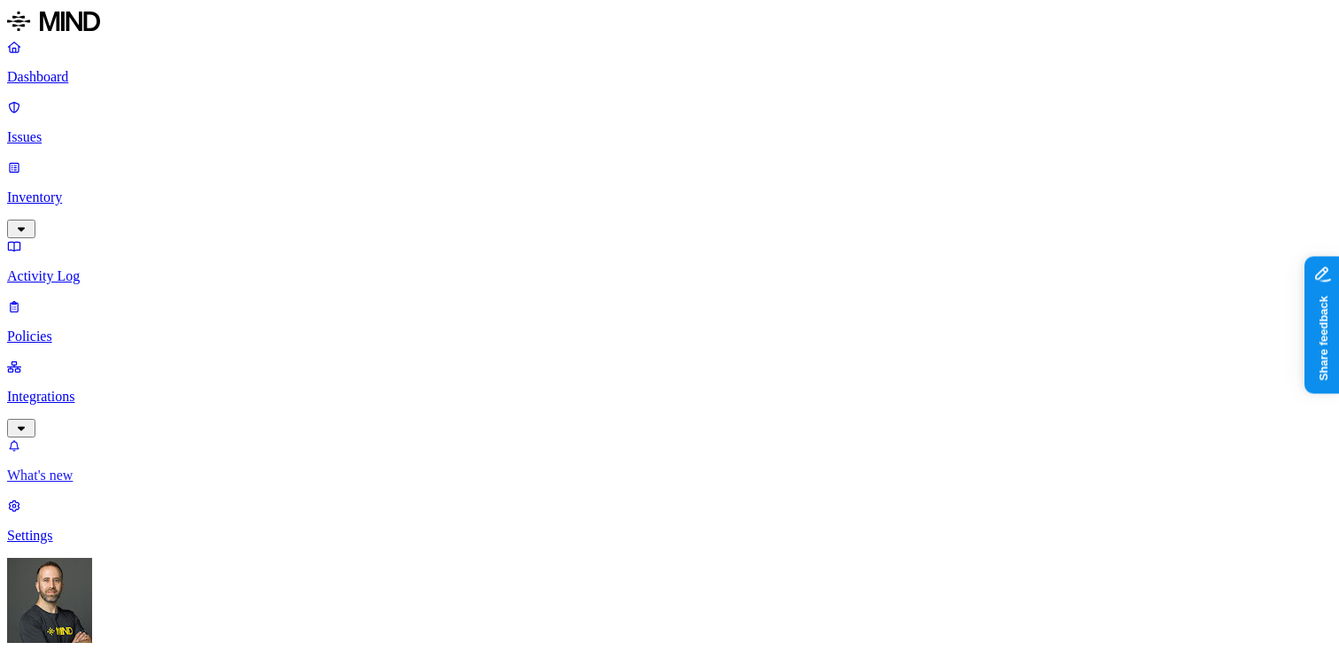
click at [61, 483] on p "What's new" at bounding box center [669, 475] width 1325 height 16
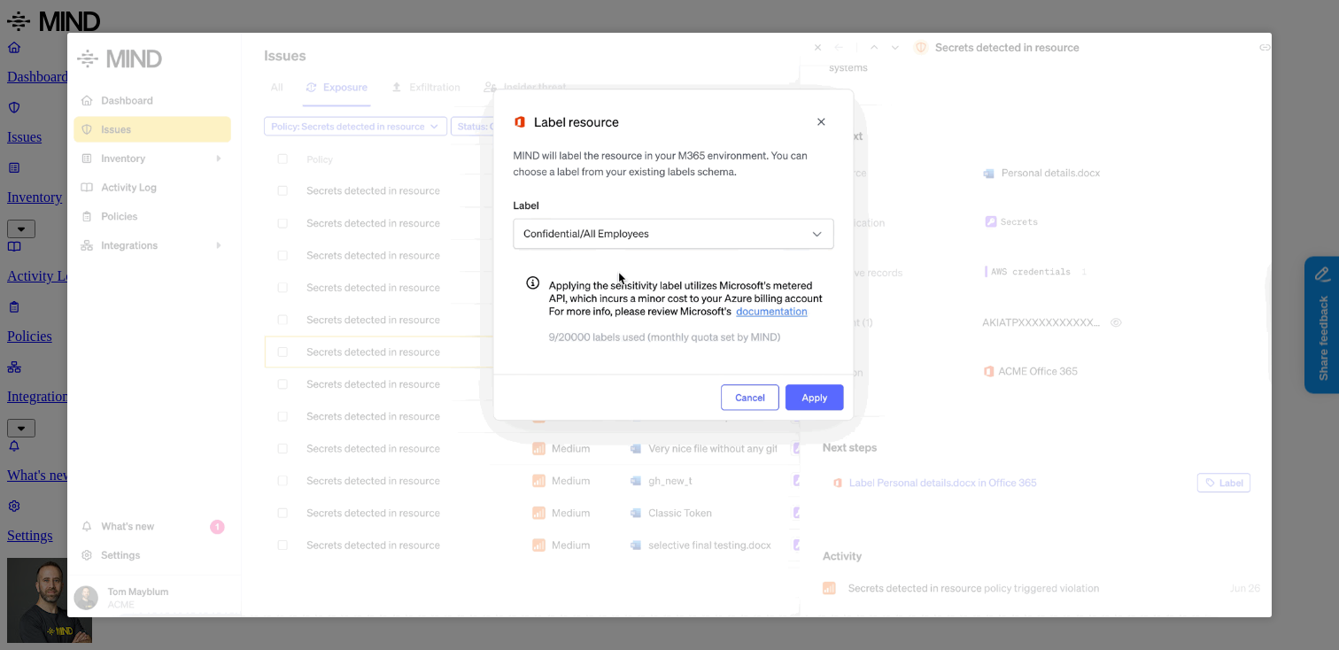
click at [1290, 259] on div at bounding box center [669, 325] width 1339 height 650
